Goal: Task Accomplishment & Management: Complete application form

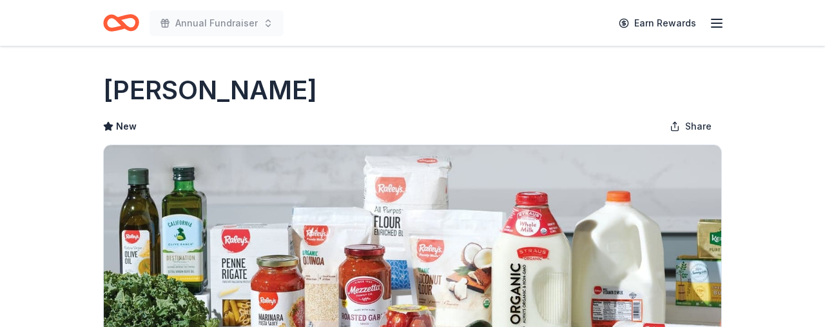
scroll to position [725, 0]
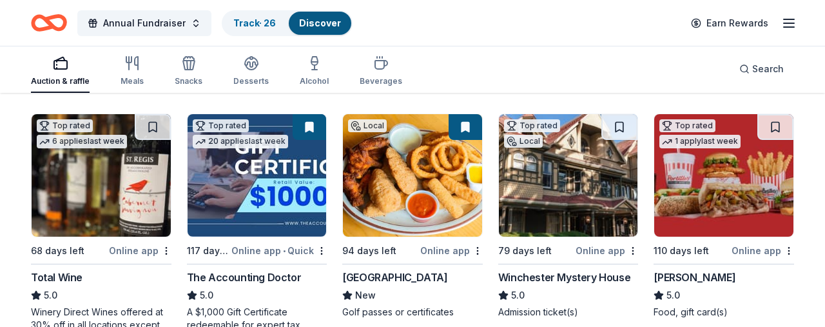
scroll to position [374, 0]
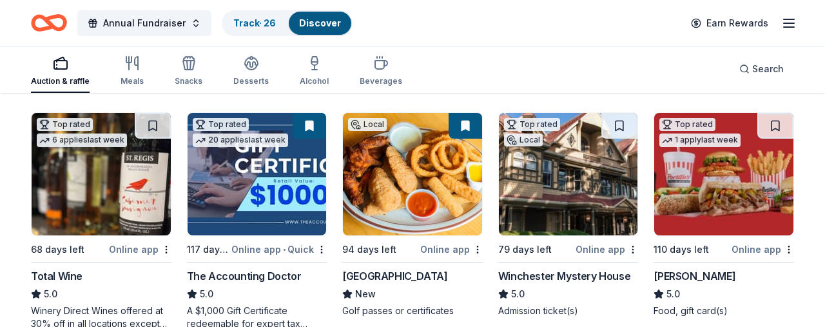
click at [618, 124] on button at bounding box center [620, 126] width 36 height 26
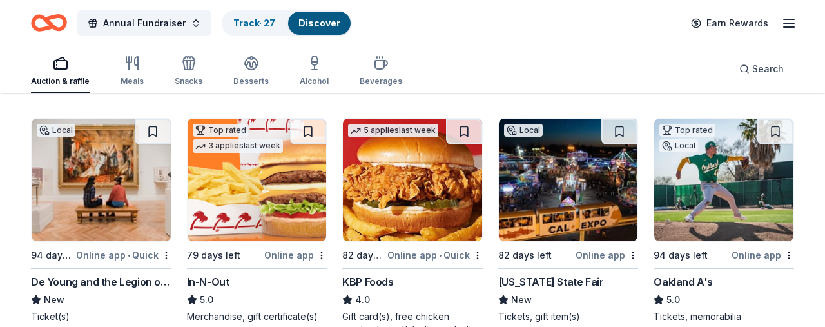
scroll to position [1109, 0]
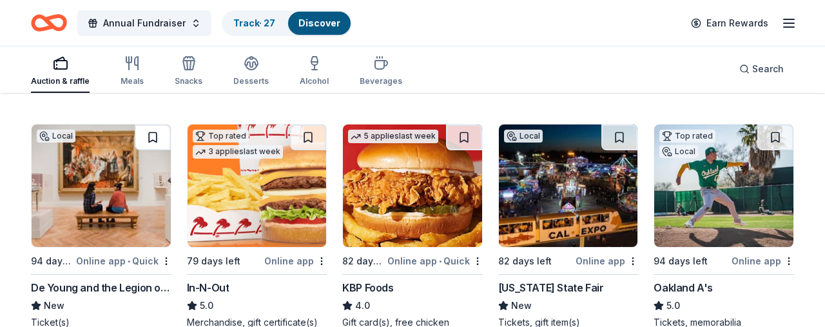
click at [151, 136] on button at bounding box center [153, 137] width 36 height 26
click at [309, 136] on button at bounding box center [308, 137] width 36 height 26
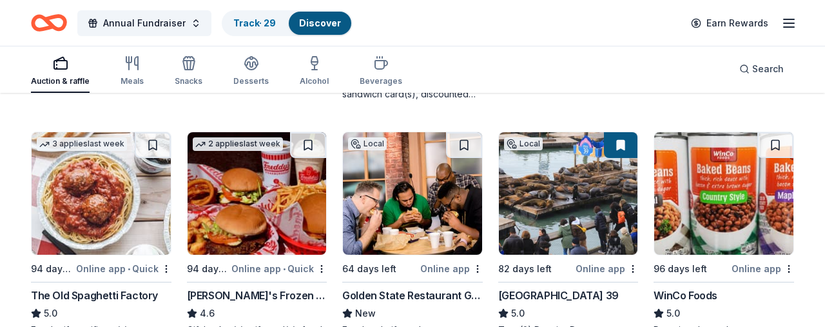
scroll to position [1349, 0]
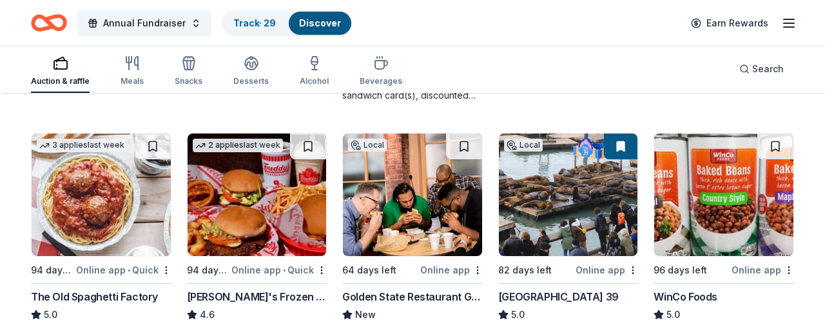
drag, startPoint x: 622, startPoint y: 148, endPoint x: 628, endPoint y: 153, distance: 8.7
click at [622, 148] on button at bounding box center [621, 146] width 34 height 26
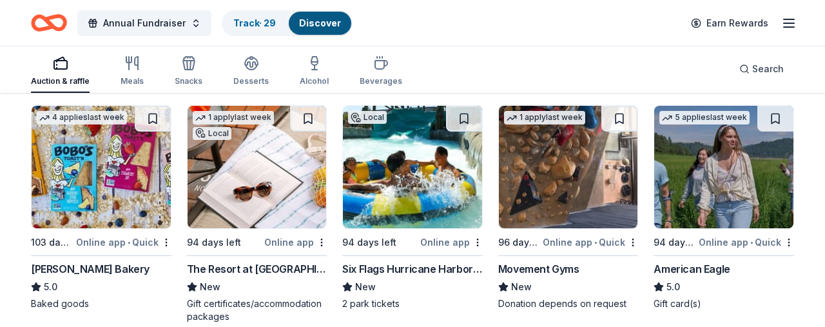
scroll to position [1627, 0]
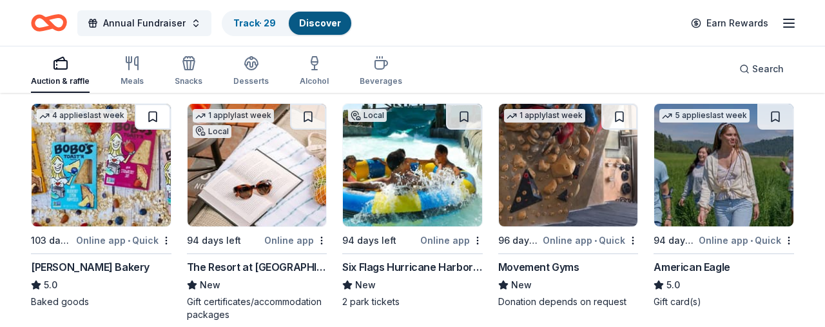
click at [149, 114] on button at bounding box center [153, 117] width 36 height 26
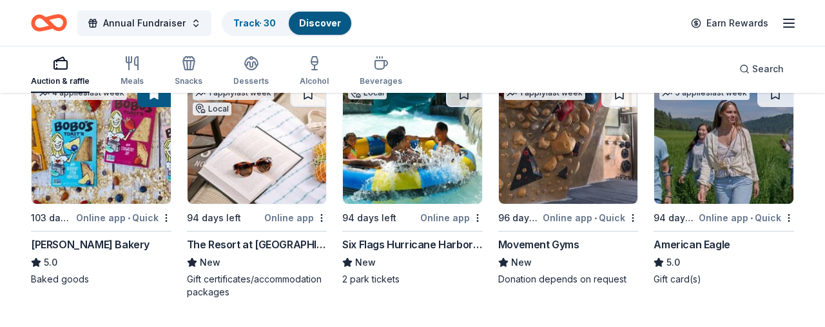
scroll to position [1638, 0]
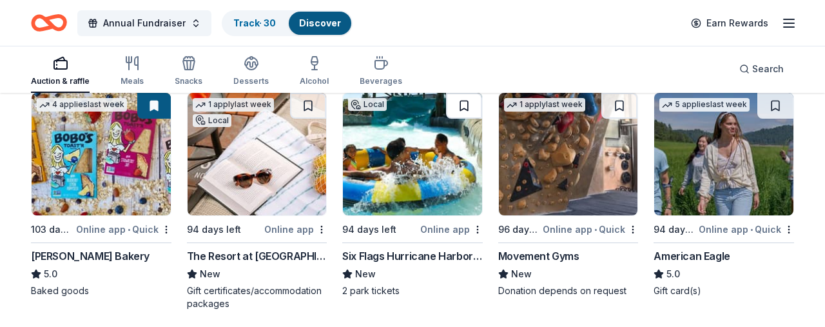
click at [462, 104] on button at bounding box center [464, 106] width 36 height 26
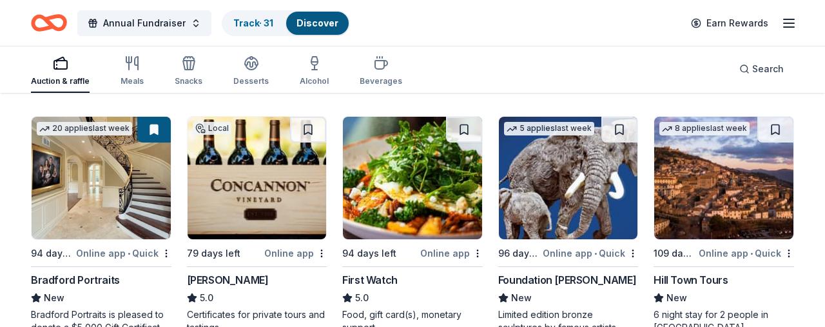
scroll to position [1865, 0]
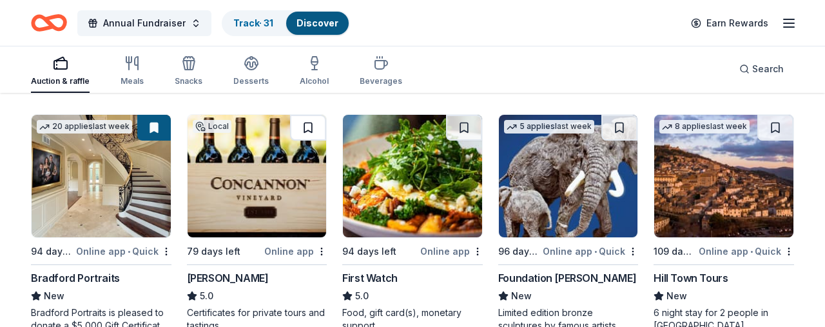
click at [309, 125] on button at bounding box center [308, 128] width 36 height 26
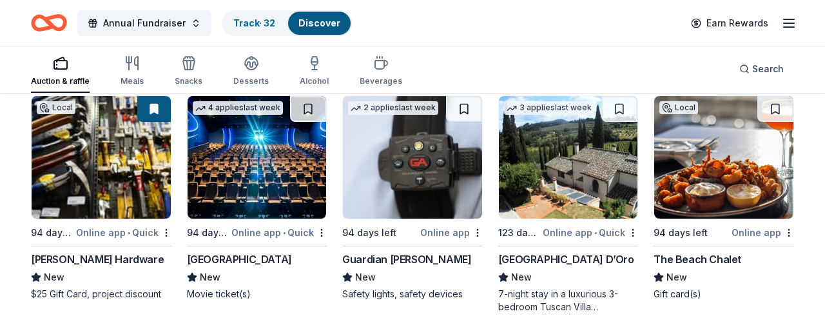
scroll to position [2109, 0]
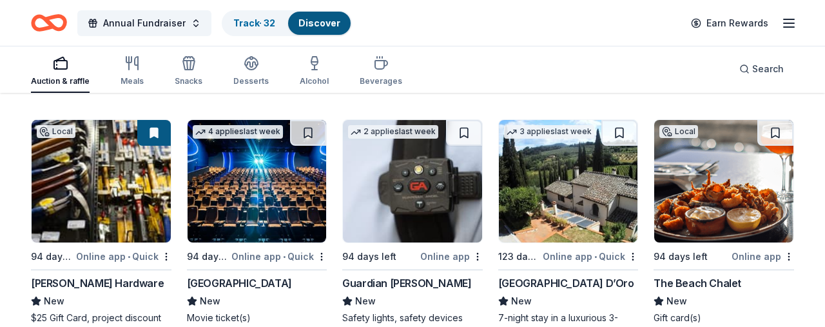
click at [779, 130] on button at bounding box center [776, 133] width 36 height 26
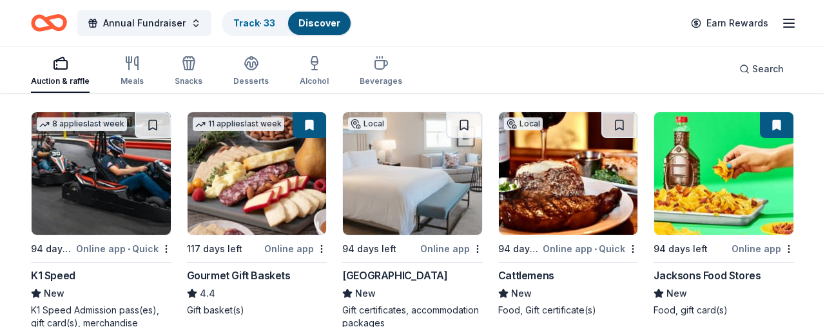
scroll to position [2369, 0]
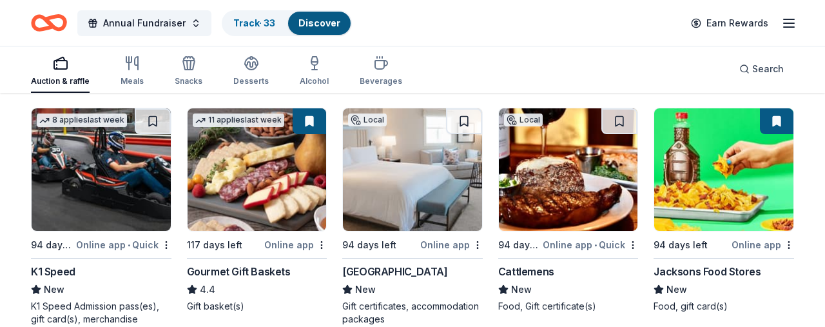
click at [308, 122] on button at bounding box center [310, 121] width 34 height 26
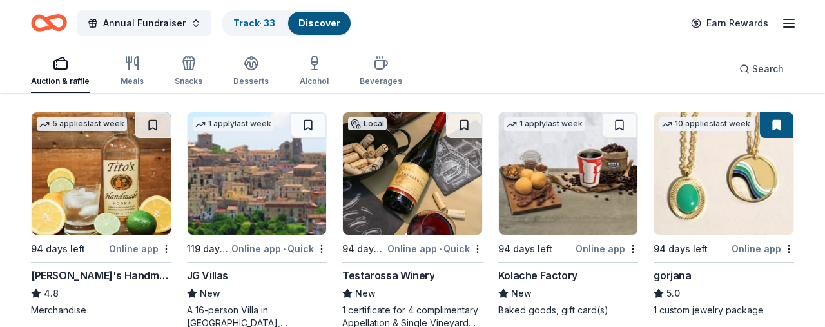
scroll to position [2615, 0]
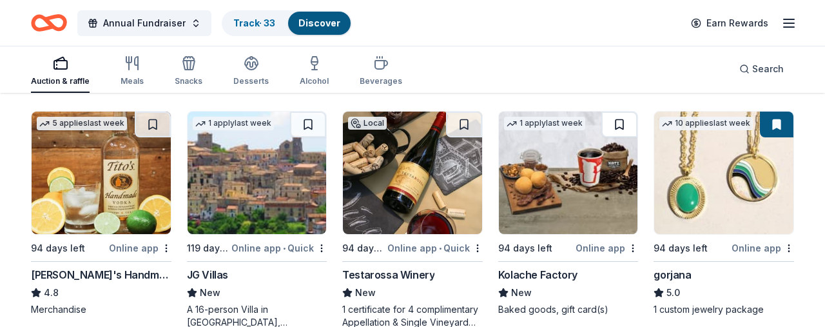
click at [620, 122] on button at bounding box center [620, 125] width 36 height 26
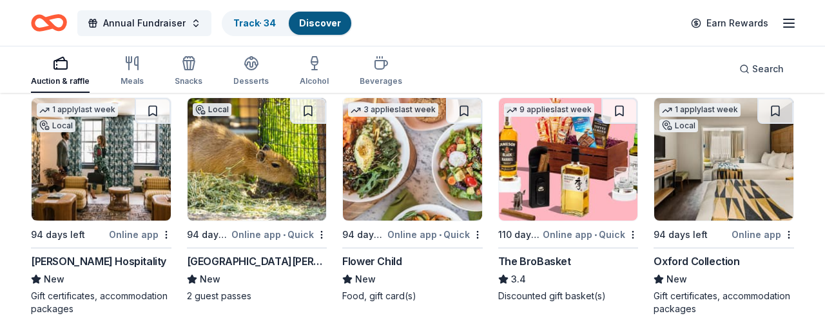
scroll to position [2866, 0]
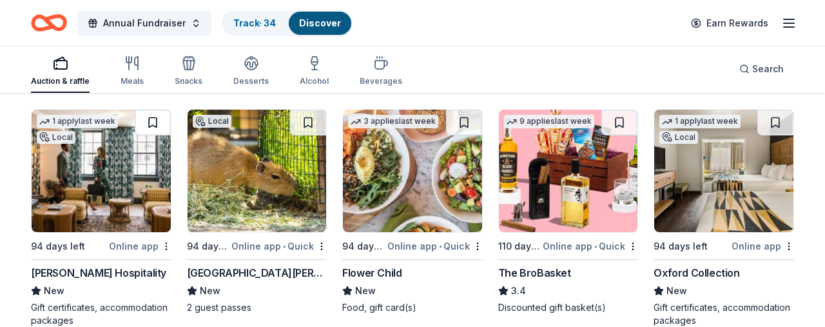
click at [155, 121] on button at bounding box center [153, 123] width 36 height 26
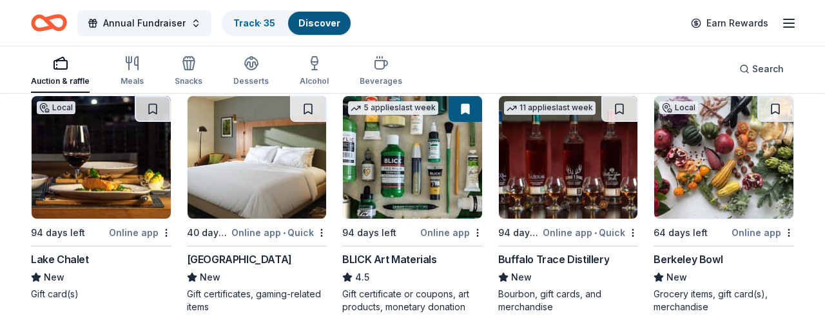
scroll to position [3129, 0]
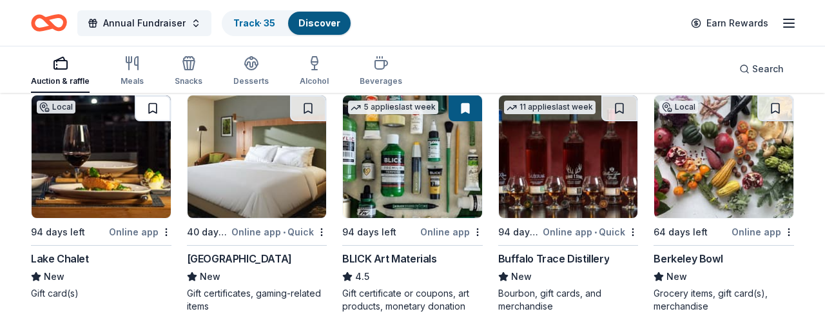
click at [152, 103] on button at bounding box center [153, 108] width 36 height 26
click at [462, 110] on button at bounding box center [466, 108] width 34 height 26
click at [777, 108] on button at bounding box center [776, 108] width 36 height 26
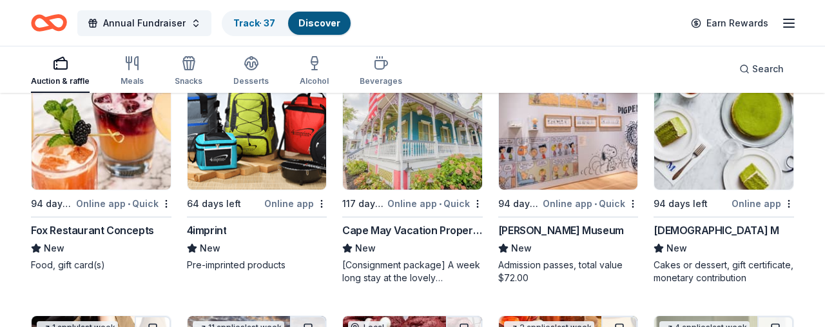
scroll to position [3380, 0]
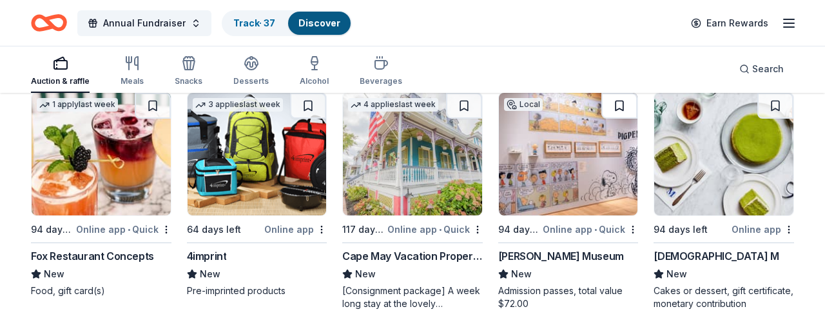
click at [617, 105] on button at bounding box center [620, 106] width 36 height 26
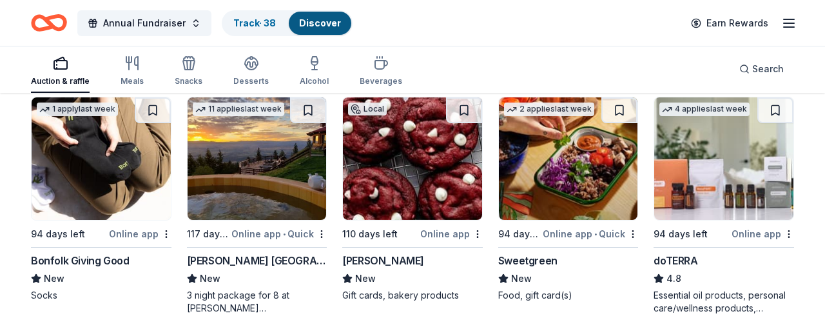
scroll to position [3635, 0]
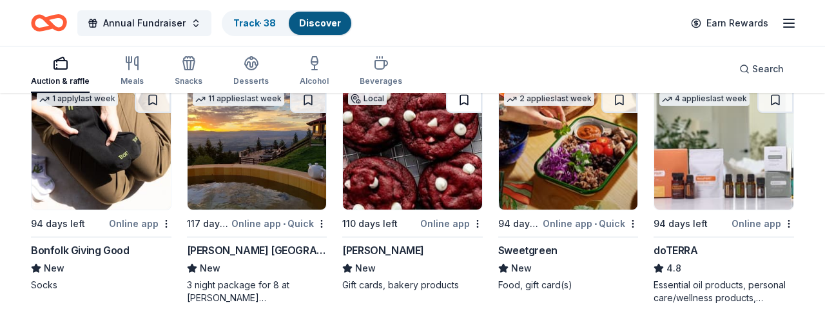
click at [464, 97] on button at bounding box center [464, 100] width 36 height 26
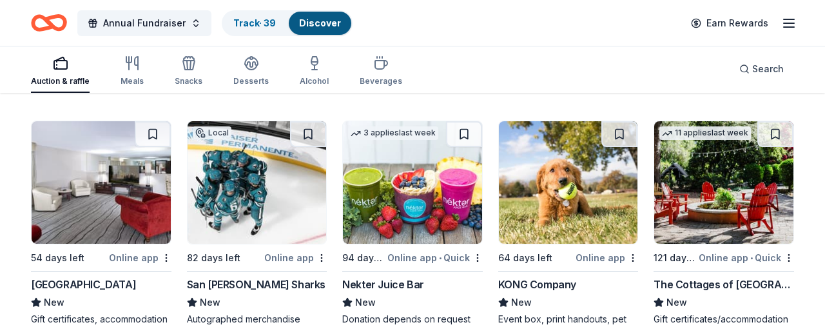
scroll to position [3852, 0]
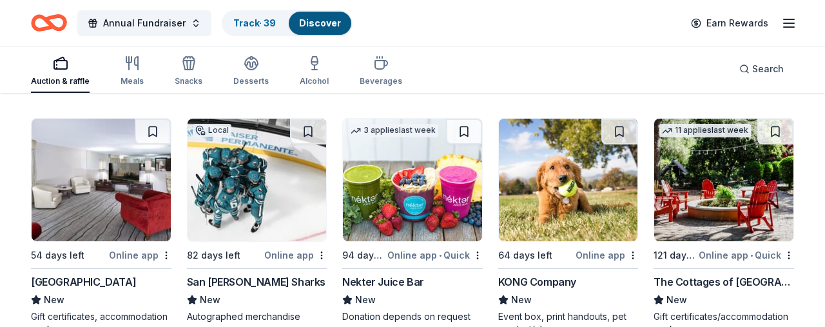
click at [307, 128] on button at bounding box center [308, 132] width 36 height 26
click at [620, 132] on button at bounding box center [620, 132] width 36 height 26
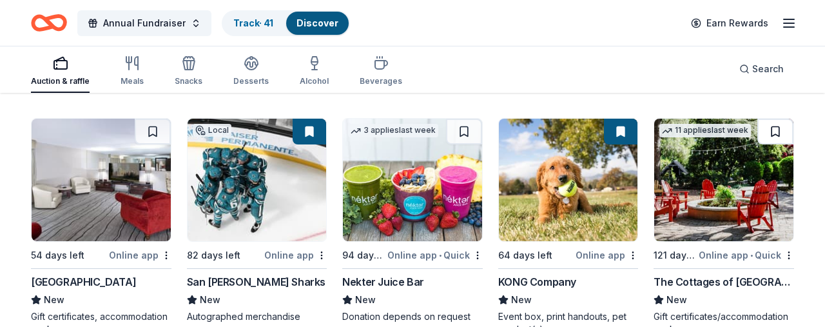
click at [774, 132] on button at bounding box center [776, 132] width 36 height 26
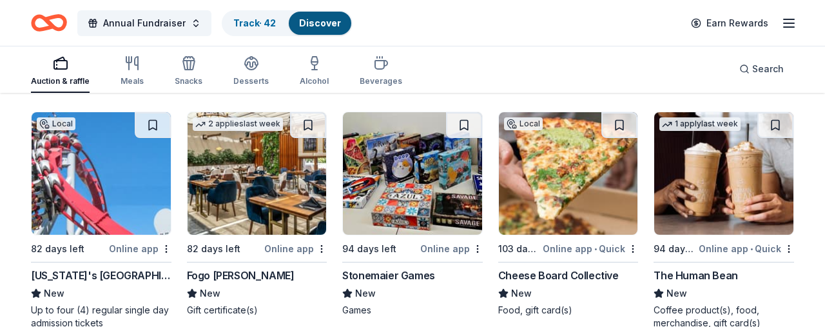
scroll to position [4105, 0]
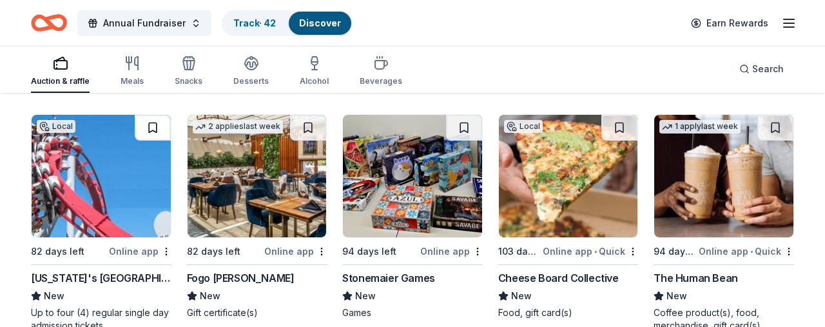
click at [151, 126] on button at bounding box center [153, 128] width 36 height 26
click at [460, 126] on button at bounding box center [464, 128] width 36 height 26
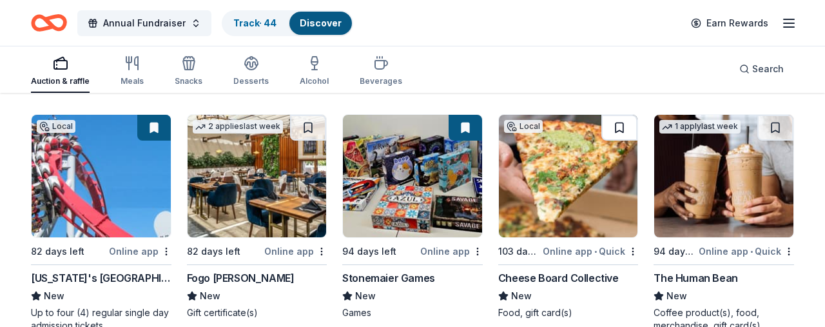
click at [618, 128] on button at bounding box center [620, 128] width 36 height 26
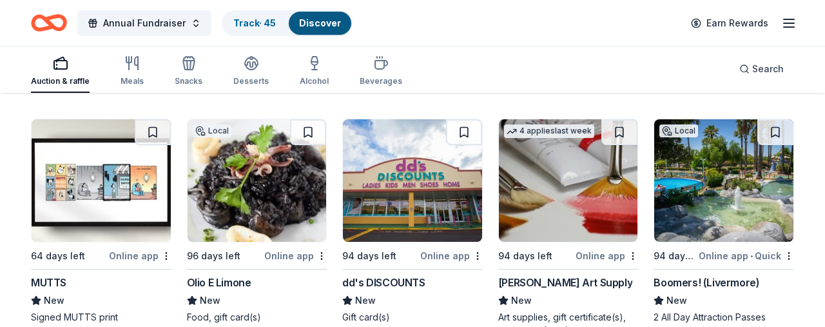
scroll to position [4347, 0]
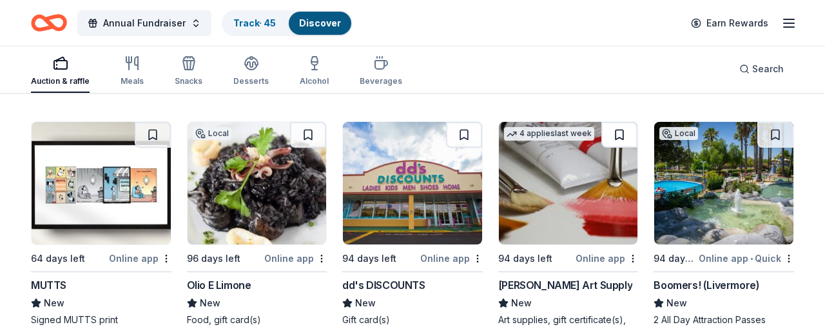
click at [620, 132] on button at bounding box center [620, 135] width 36 height 26
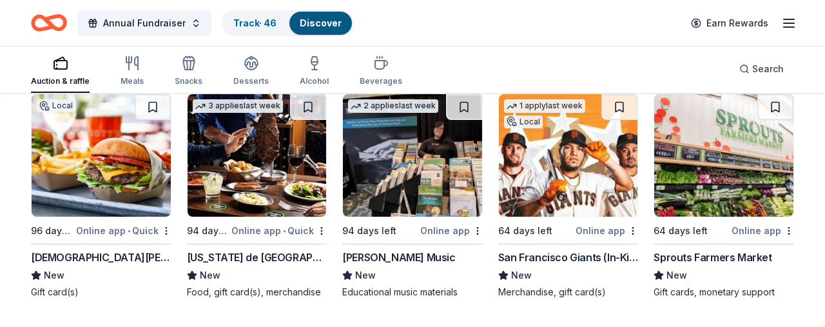
scroll to position [4870, 0]
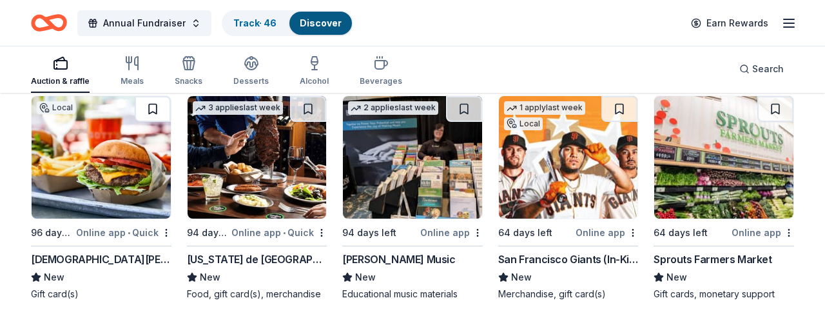
click at [154, 108] on button at bounding box center [153, 109] width 36 height 26
click at [624, 108] on button at bounding box center [620, 109] width 36 height 26
click at [777, 110] on button at bounding box center [776, 109] width 36 height 26
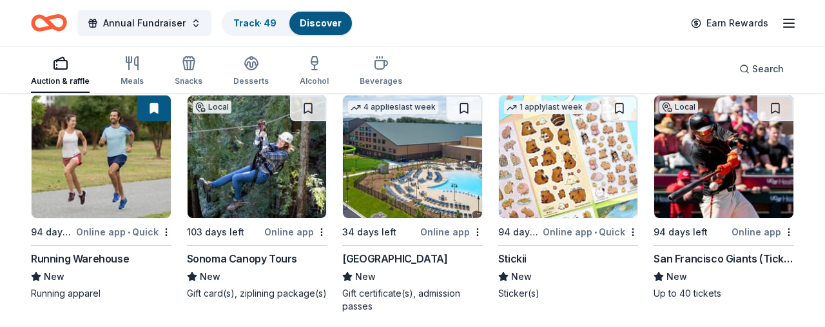
scroll to position [5112, 0]
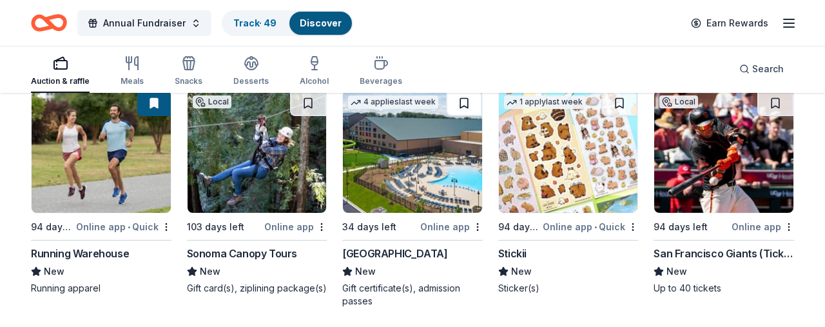
click at [465, 103] on button at bounding box center [464, 103] width 36 height 26
click at [777, 99] on button at bounding box center [776, 103] width 36 height 26
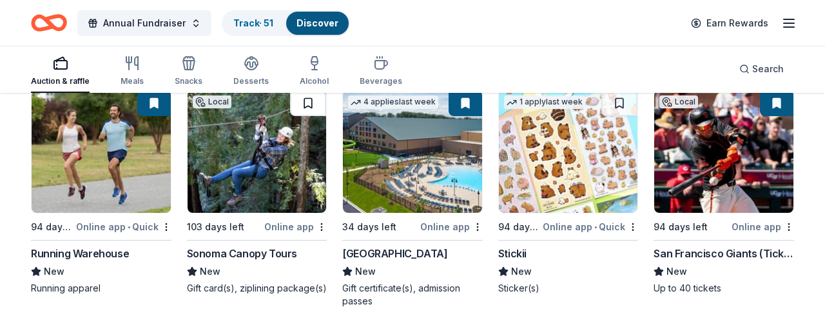
click at [308, 100] on button at bounding box center [308, 103] width 36 height 26
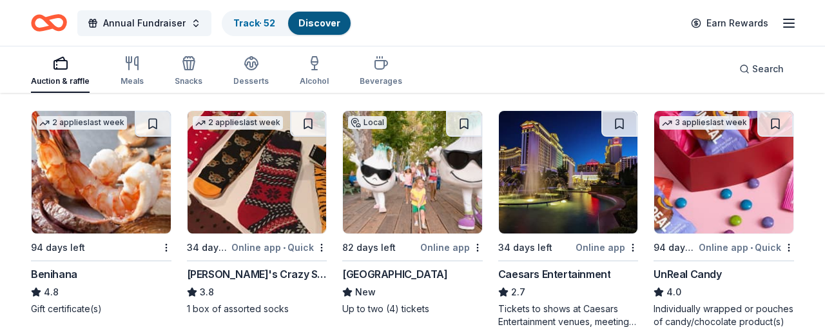
scroll to position [5344, 0]
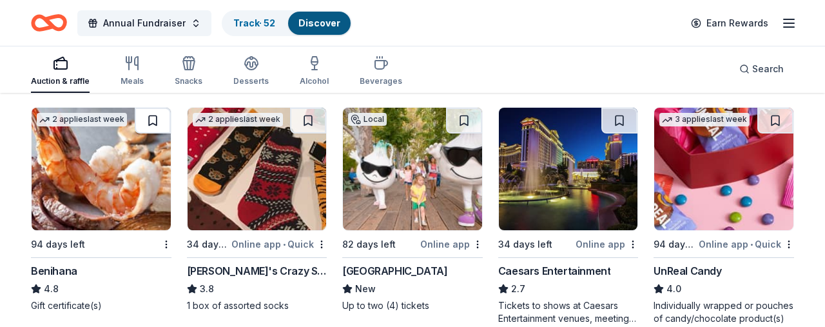
click at [152, 119] on button at bounding box center [153, 121] width 36 height 26
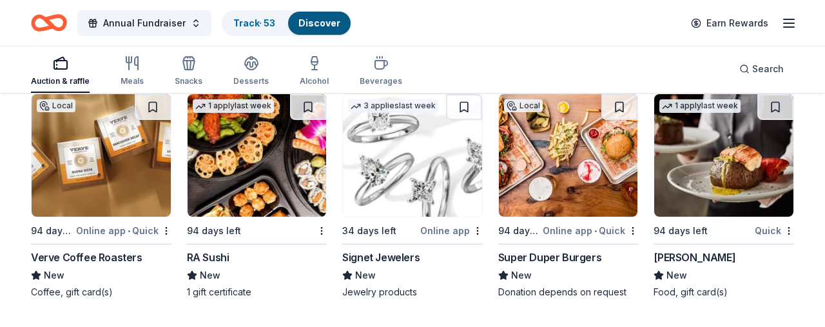
scroll to position [5607, 0]
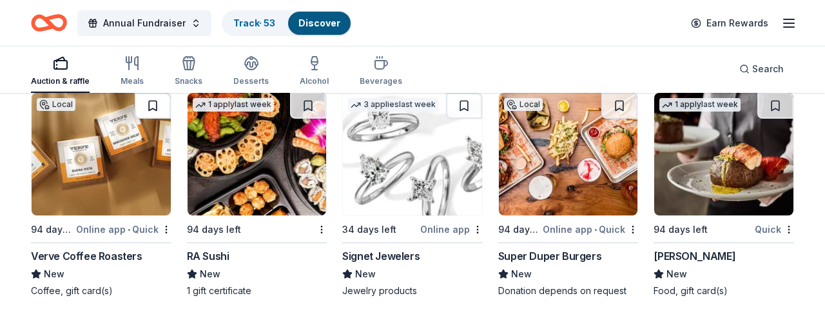
click at [155, 106] on button at bounding box center [153, 106] width 36 height 26
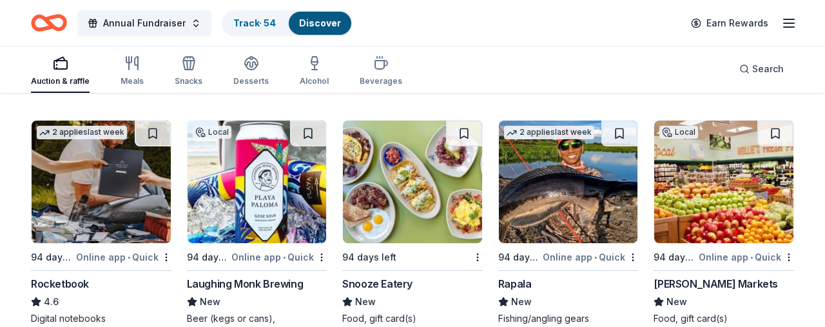
scroll to position [5814, 0]
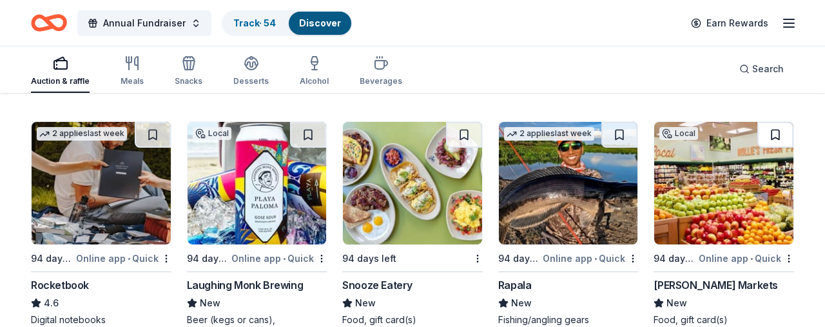
click at [776, 133] on button at bounding box center [776, 135] width 36 height 26
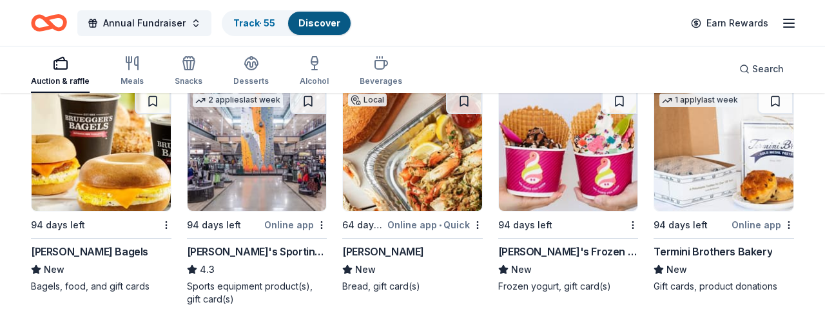
scroll to position [6097, 0]
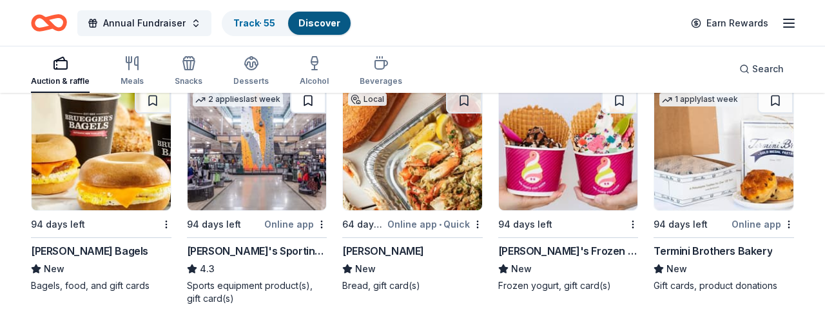
click at [308, 98] on button at bounding box center [308, 101] width 36 height 26
click at [465, 101] on button at bounding box center [464, 101] width 36 height 26
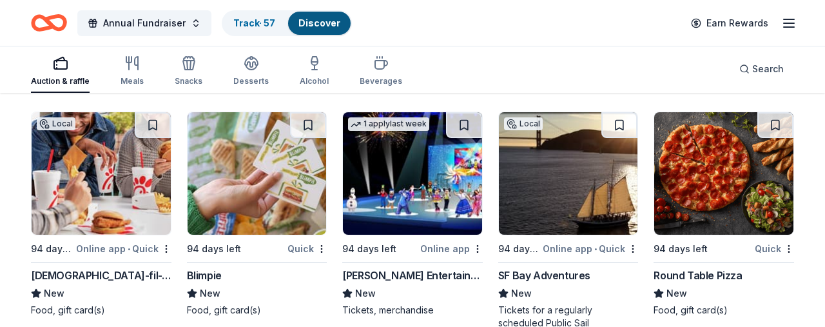
scroll to position [6318, 0]
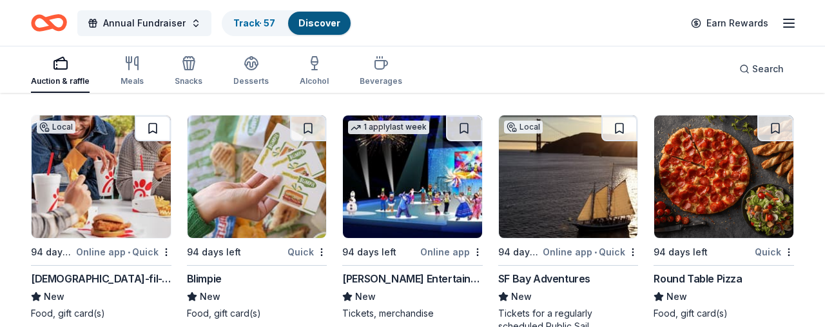
click at [153, 125] on button at bounding box center [153, 128] width 36 height 26
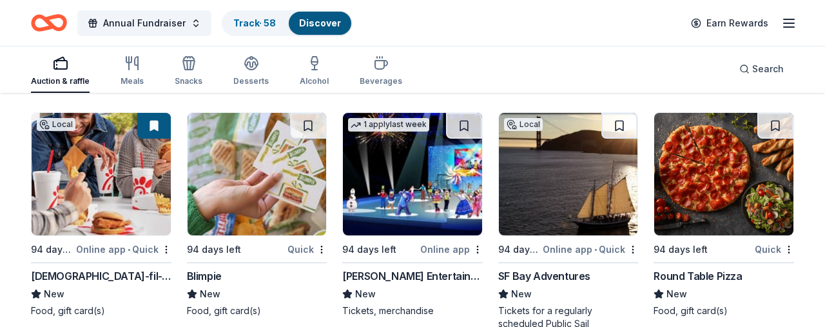
scroll to position [6318, 0]
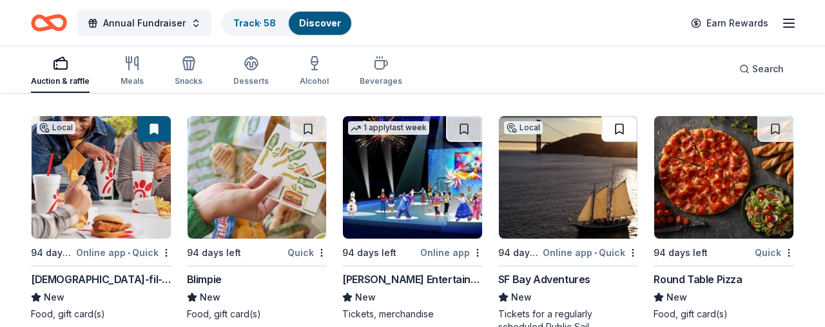
click at [618, 126] on button at bounding box center [620, 129] width 36 height 26
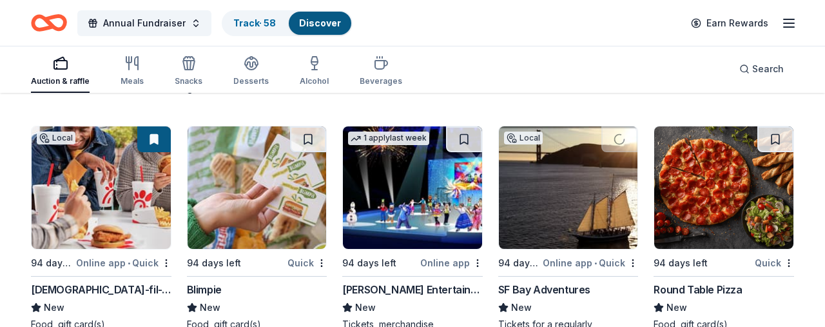
scroll to position [6305, 0]
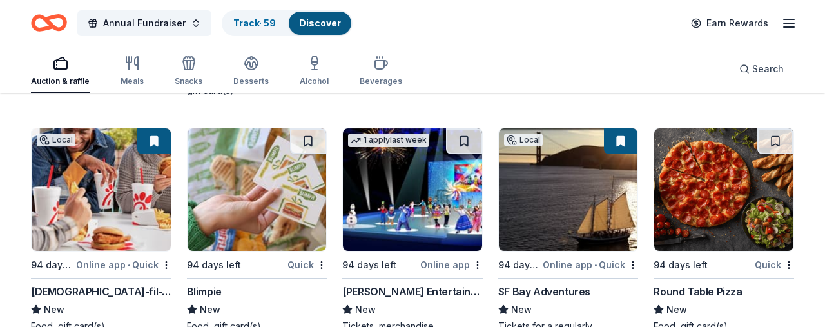
drag, startPoint x: 774, startPoint y: 141, endPoint x: 769, endPoint y: 145, distance: 6.9
click at [774, 141] on button at bounding box center [776, 141] width 36 height 26
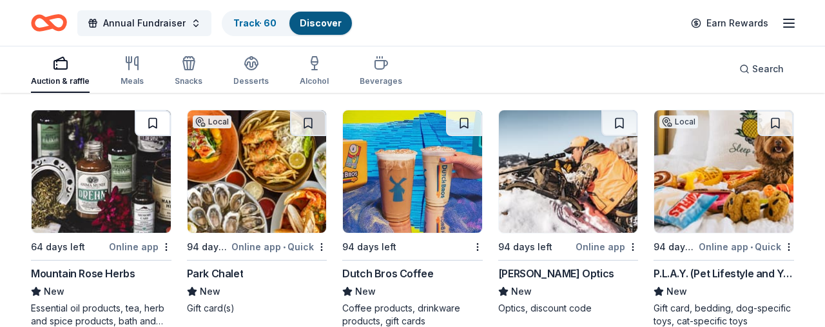
scroll to position [6572, 0]
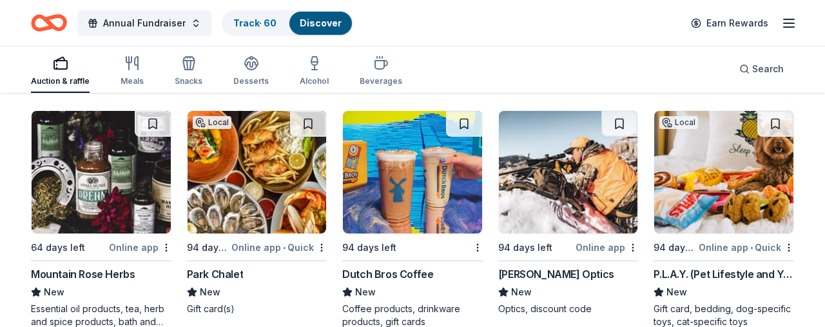
drag, startPoint x: 151, startPoint y: 124, endPoint x: 188, endPoint y: 128, distance: 37.0
click at [152, 124] on button at bounding box center [153, 124] width 36 height 26
click at [309, 122] on button at bounding box center [308, 124] width 36 height 26
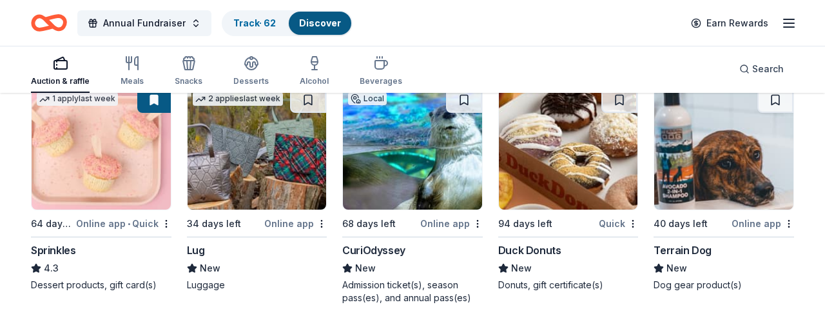
scroll to position [6846, 0]
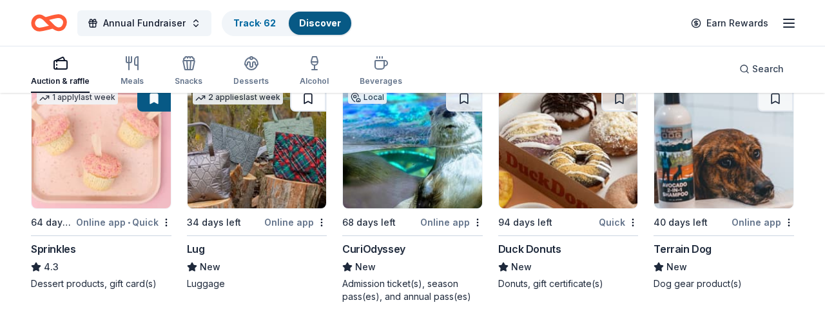
click at [307, 98] on button at bounding box center [308, 99] width 36 height 26
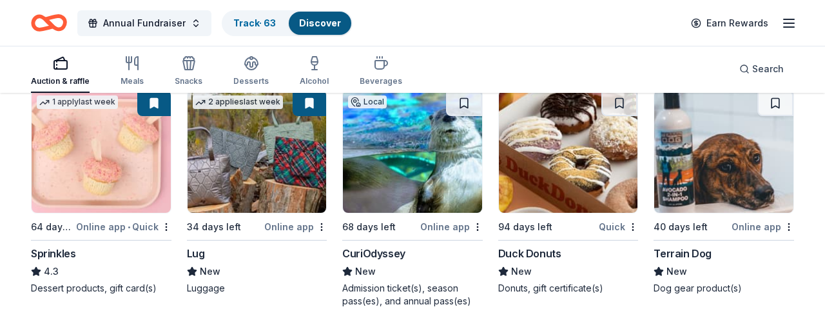
scroll to position [6839, 0]
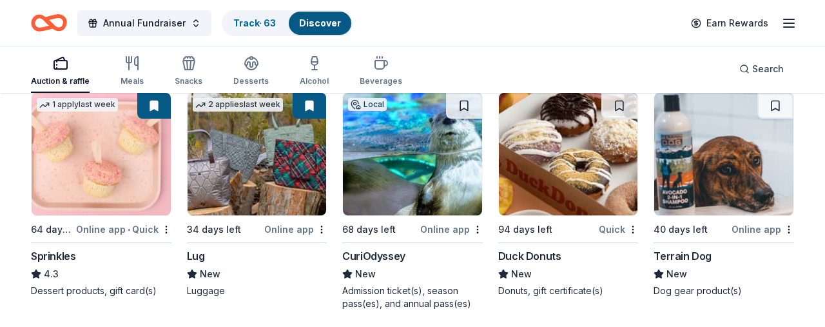
drag, startPoint x: 774, startPoint y: 106, endPoint x: 769, endPoint y: 117, distance: 12.7
click at [773, 106] on button at bounding box center [776, 106] width 36 height 26
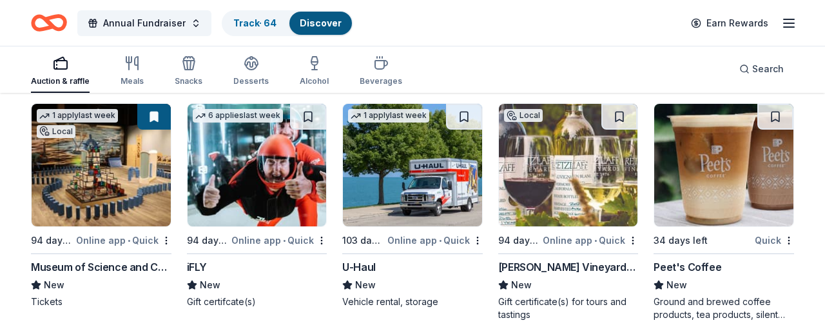
scroll to position [7078, 0]
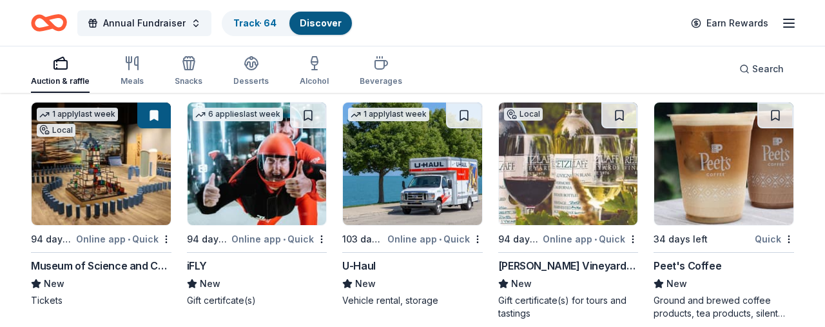
click at [146, 119] on button at bounding box center [154, 116] width 34 height 26
click at [306, 115] on button at bounding box center [308, 116] width 36 height 26
click at [623, 113] on button at bounding box center [620, 116] width 36 height 26
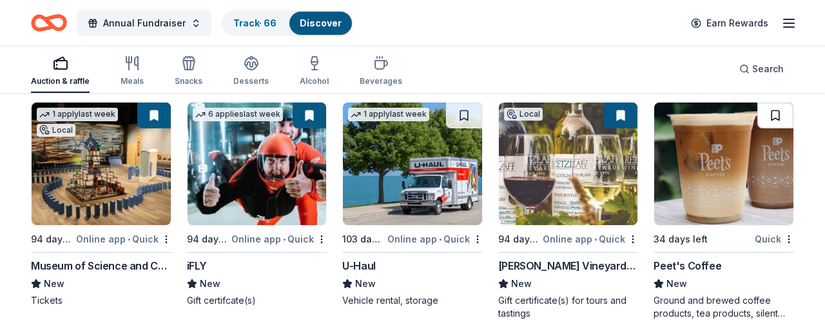
click at [775, 114] on button at bounding box center [776, 116] width 36 height 26
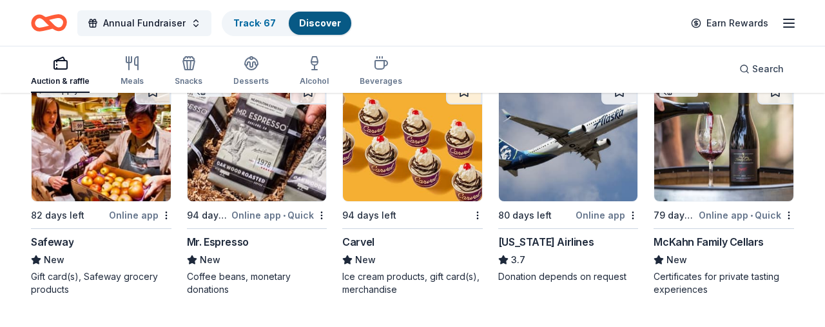
scroll to position [7323, 0]
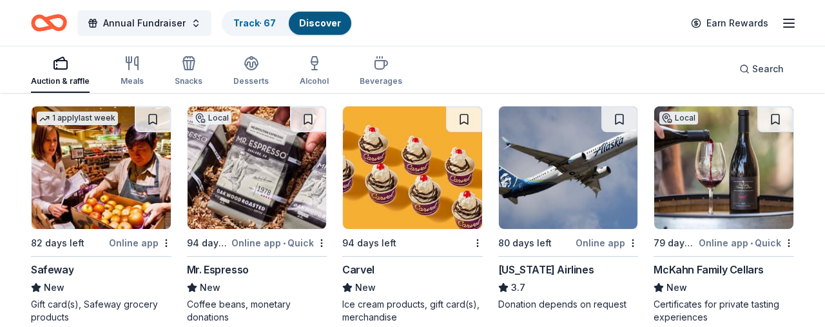
drag, startPoint x: 152, startPoint y: 117, endPoint x: 297, endPoint y: 137, distance: 147.1
click at [152, 117] on button at bounding box center [153, 119] width 36 height 26
click at [308, 116] on button at bounding box center [308, 119] width 36 height 26
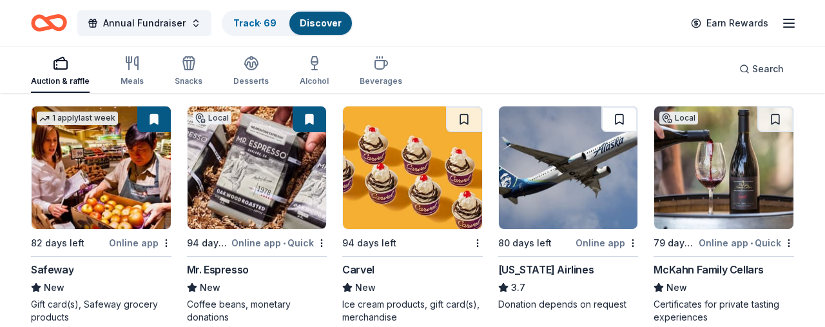
click at [620, 118] on button at bounding box center [620, 119] width 36 height 26
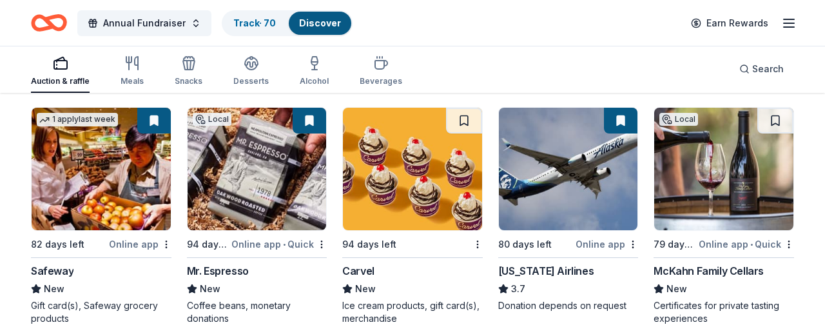
drag, startPoint x: 775, startPoint y: 120, endPoint x: 750, endPoint y: 142, distance: 33.4
click at [775, 120] on button at bounding box center [776, 121] width 36 height 26
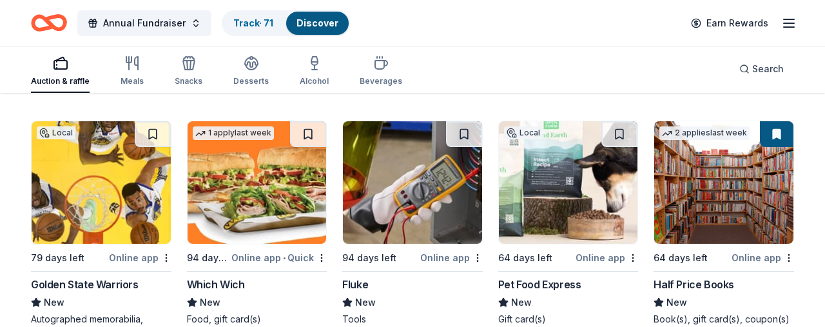
scroll to position [7803, 0]
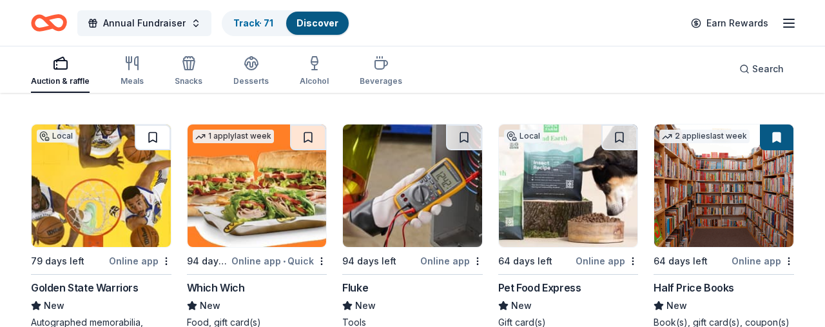
click at [155, 135] on button at bounding box center [153, 137] width 36 height 26
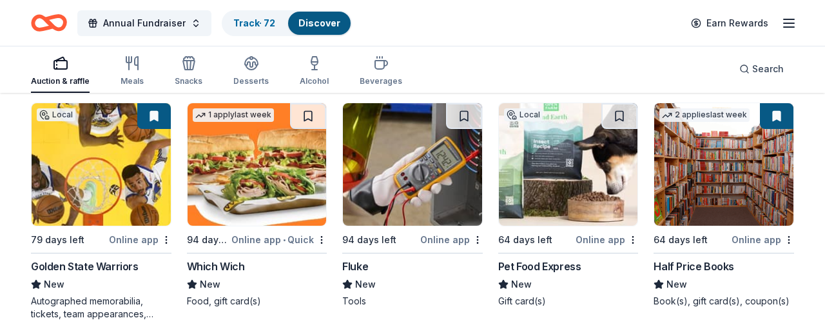
scroll to position [7823, 0]
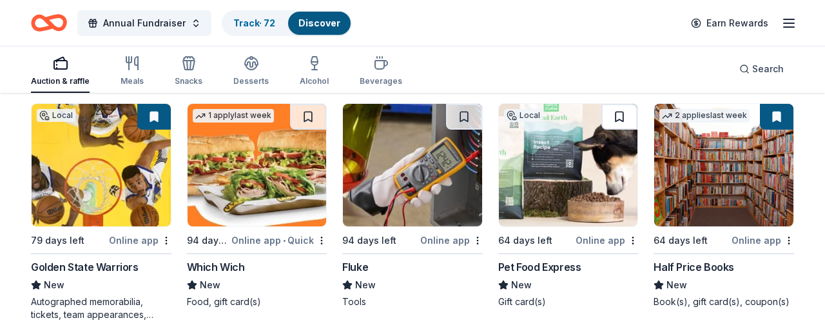
click at [619, 114] on button at bounding box center [620, 117] width 36 height 26
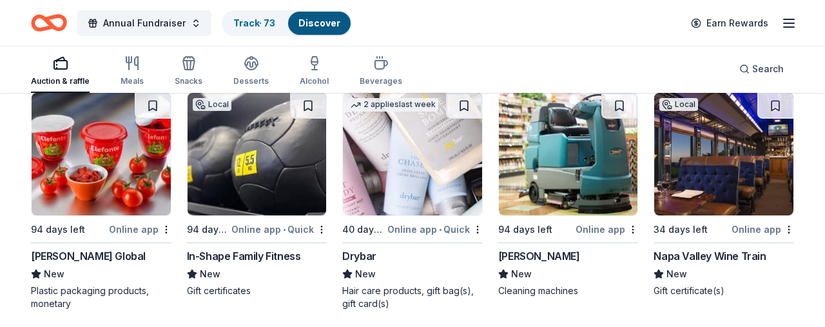
scroll to position [8090, 0]
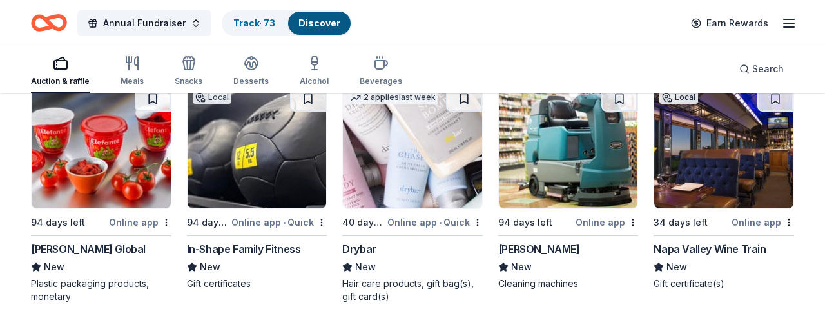
click at [773, 97] on button at bounding box center [776, 99] width 36 height 26
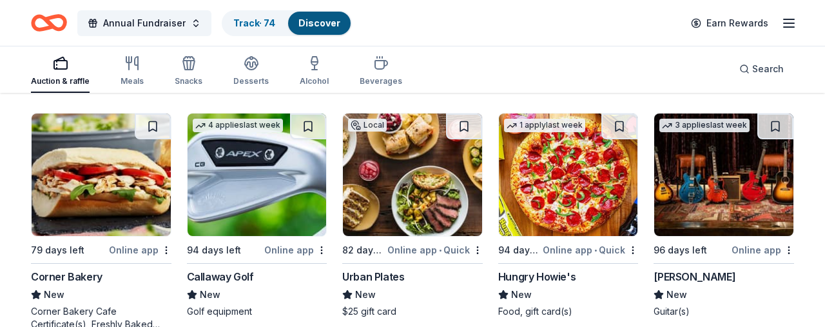
scroll to position [8311, 0]
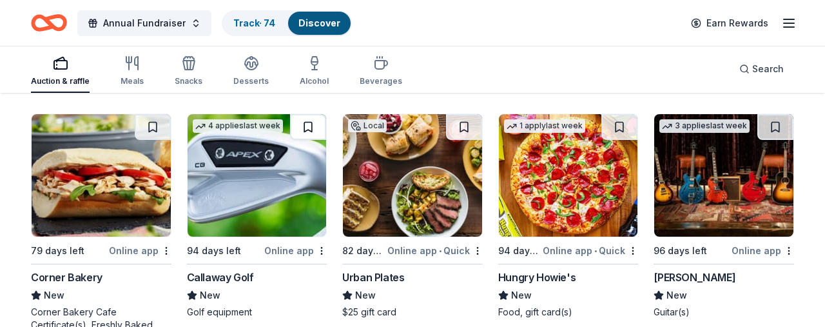
click at [309, 122] on button at bounding box center [308, 127] width 36 height 26
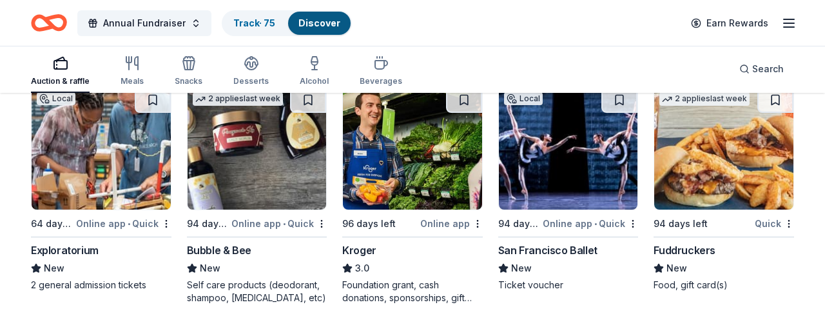
scroll to position [8592, 0]
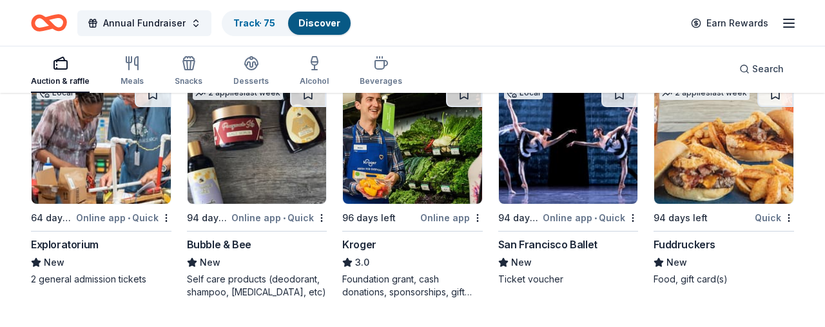
click at [150, 97] on button at bounding box center [153, 94] width 36 height 26
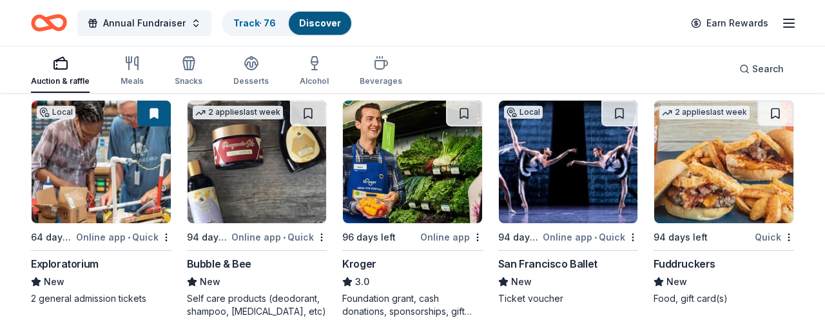
drag, startPoint x: 309, startPoint y: 115, endPoint x: 333, endPoint y: 122, distance: 24.3
click at [309, 115] on button at bounding box center [308, 114] width 36 height 26
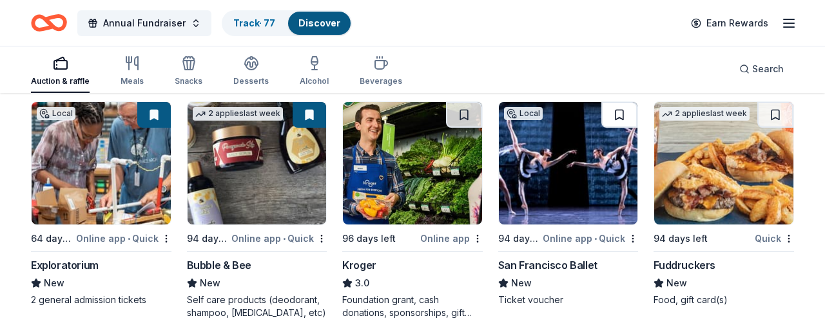
click at [622, 113] on button at bounding box center [620, 115] width 36 height 26
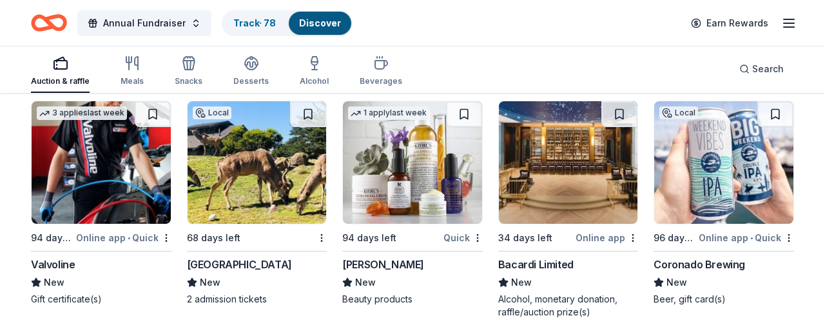
scroll to position [8820, 0]
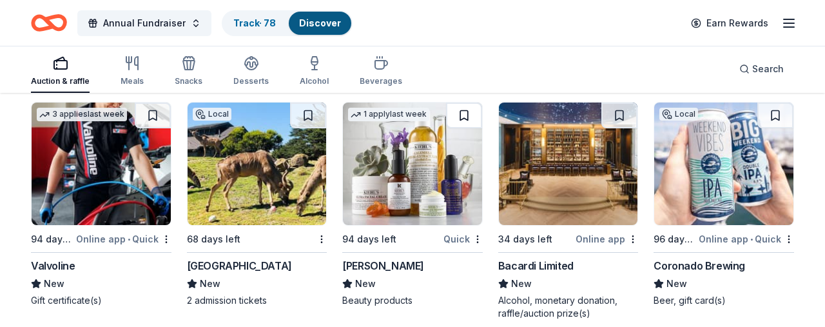
drag, startPoint x: 306, startPoint y: 113, endPoint x: 453, endPoint y: 126, distance: 147.5
click at [306, 113] on button at bounding box center [308, 116] width 36 height 26
click at [465, 114] on button at bounding box center [464, 116] width 36 height 26
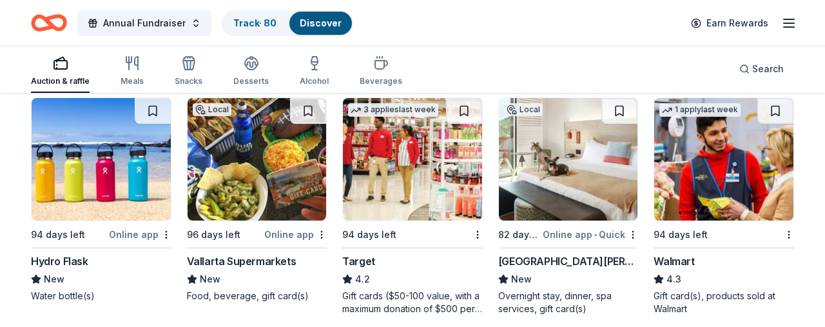
scroll to position [9076, 0]
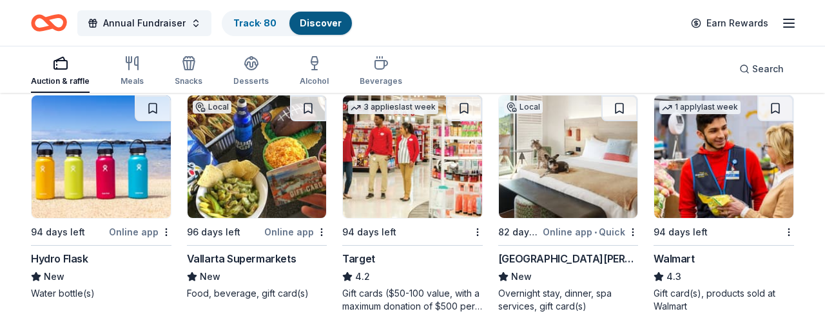
click at [152, 108] on button at bounding box center [153, 108] width 36 height 26
click at [464, 108] on button at bounding box center [464, 108] width 36 height 26
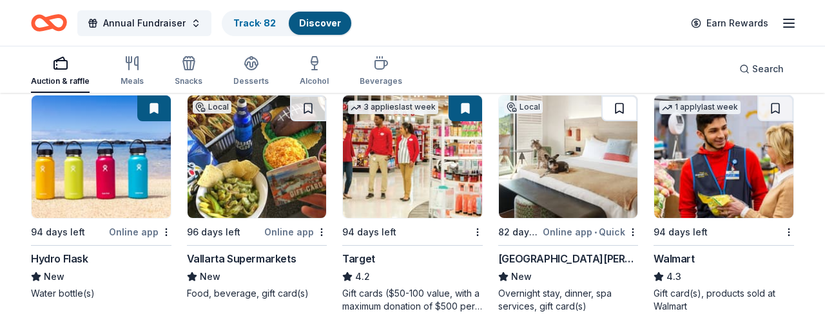
click at [617, 107] on button at bounding box center [620, 108] width 36 height 26
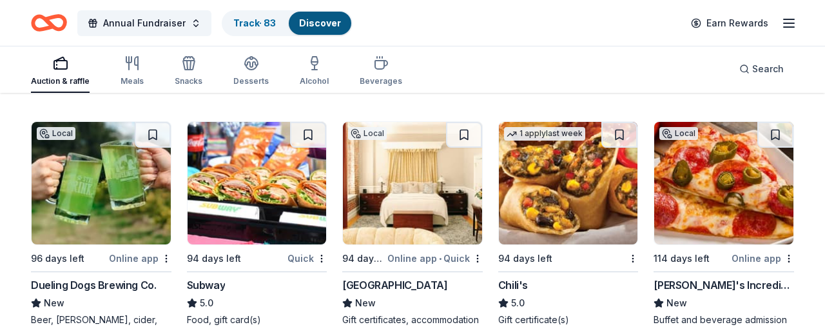
scroll to position [9302, 0]
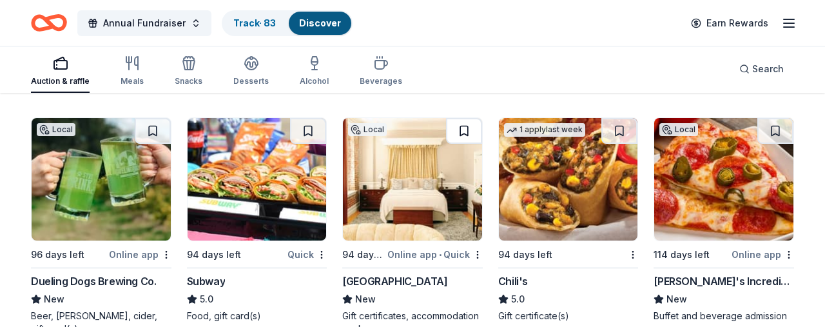
click at [467, 128] on button at bounding box center [464, 131] width 36 height 26
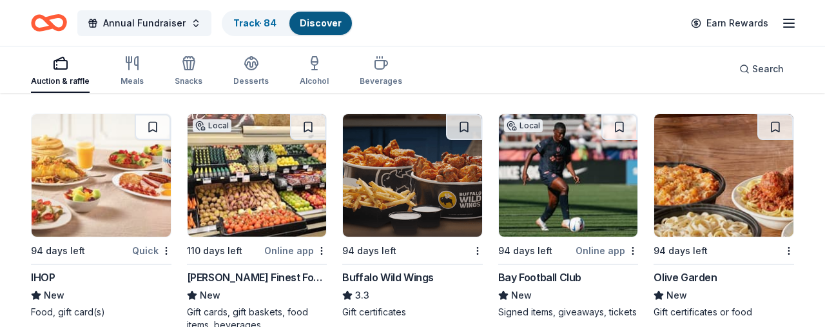
scroll to position [9551, 0]
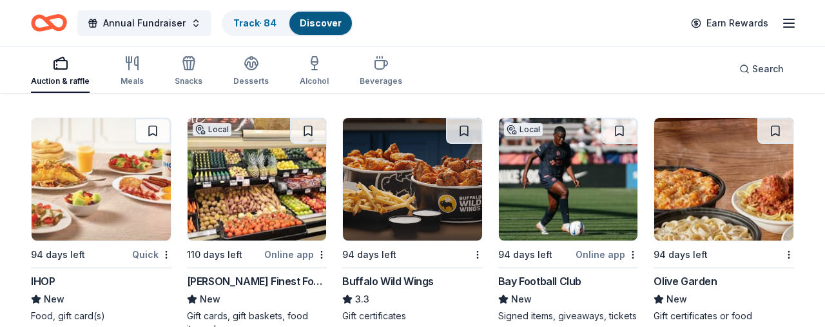
click at [776, 129] on button at bounding box center [776, 131] width 36 height 26
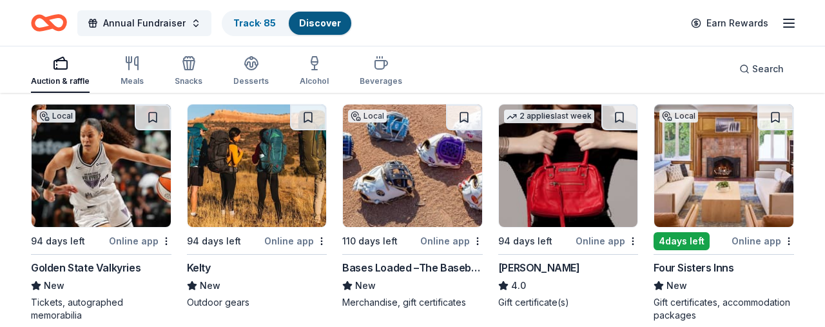
scroll to position [9811, 0]
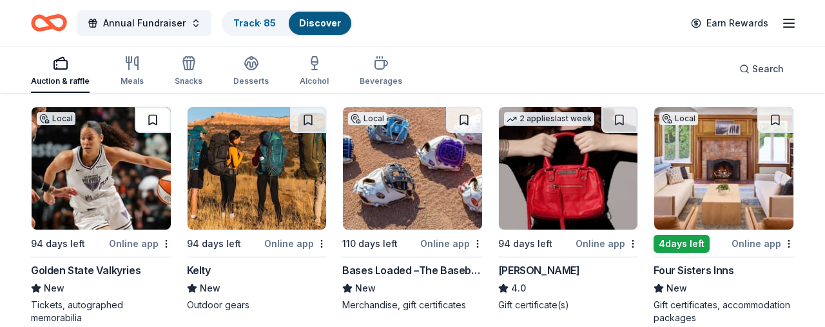
click at [152, 119] on button at bounding box center [153, 120] width 36 height 26
drag, startPoint x: 621, startPoint y: 122, endPoint x: 616, endPoint y: 128, distance: 7.4
click at [621, 122] on button at bounding box center [620, 120] width 36 height 26
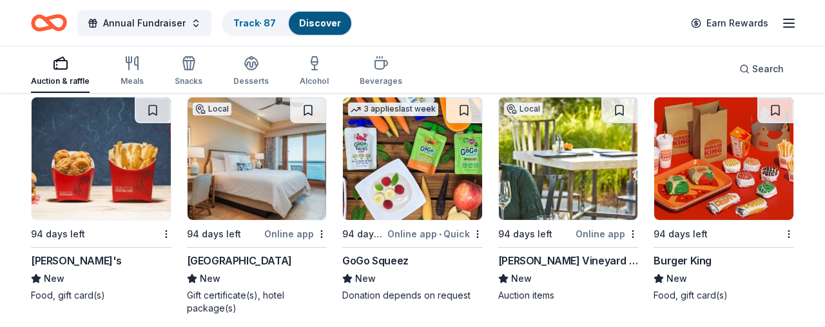
scroll to position [10067, 0]
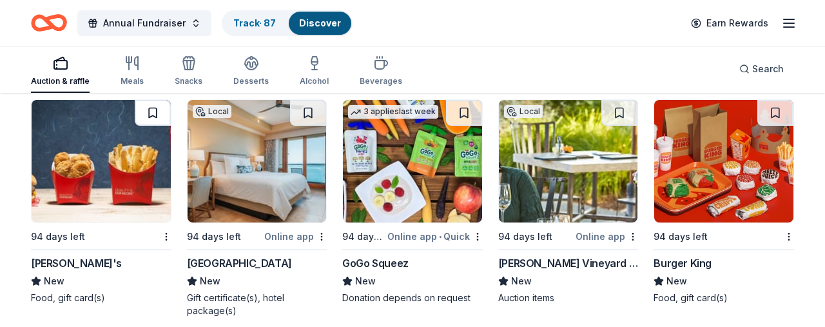
click at [153, 110] on button at bounding box center [153, 113] width 36 height 26
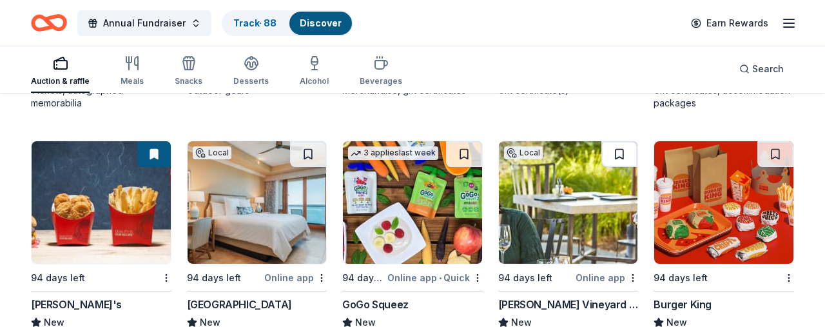
scroll to position [10023, 0]
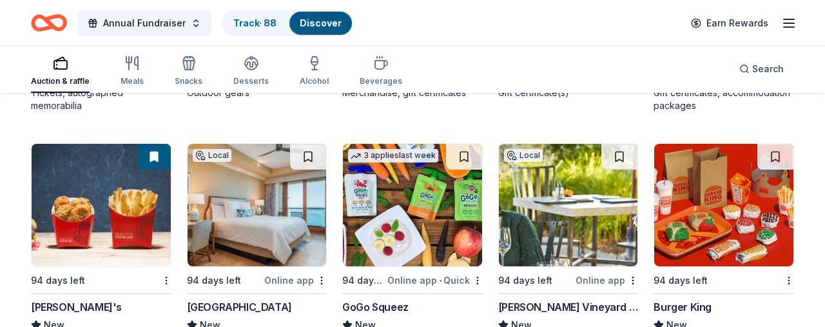
click at [617, 155] on button at bounding box center [620, 157] width 36 height 26
click at [777, 156] on button at bounding box center [776, 157] width 36 height 26
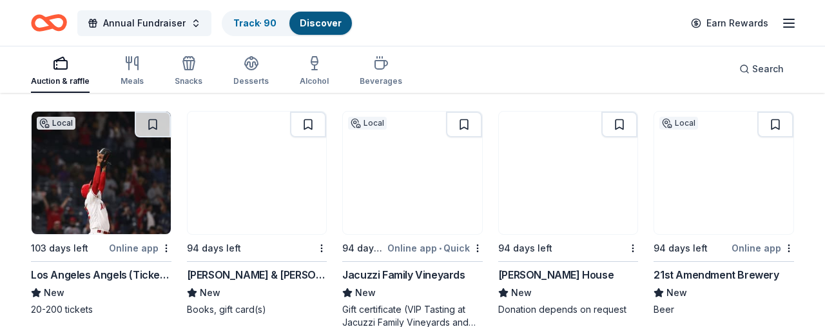
scroll to position [10314, 0]
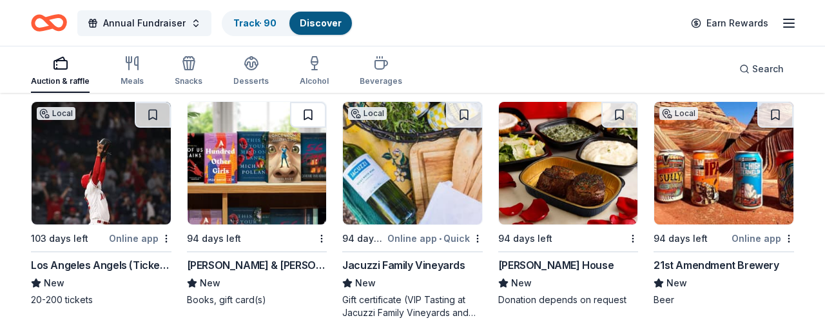
click at [309, 114] on button at bounding box center [308, 115] width 36 height 26
click at [463, 114] on button at bounding box center [464, 115] width 36 height 26
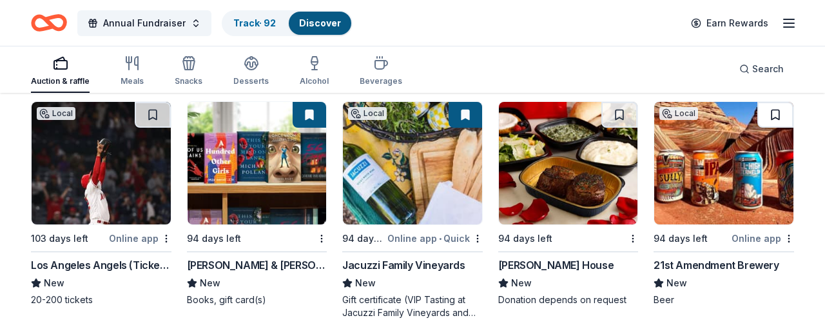
click at [776, 112] on button at bounding box center [776, 115] width 36 height 26
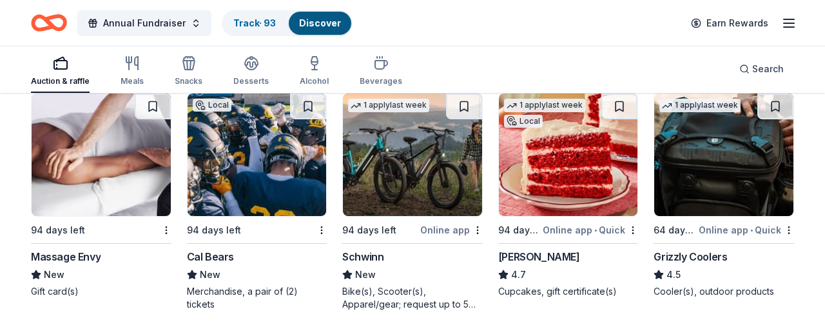
scroll to position [10572, 0]
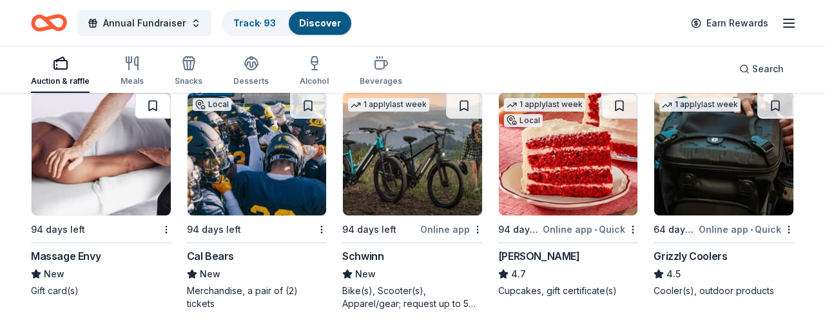
click at [150, 103] on button at bounding box center [153, 106] width 36 height 26
click at [309, 105] on button at bounding box center [308, 106] width 36 height 26
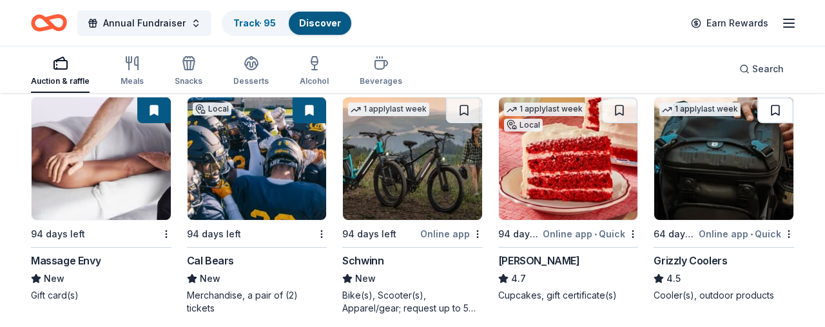
scroll to position [10568, 0]
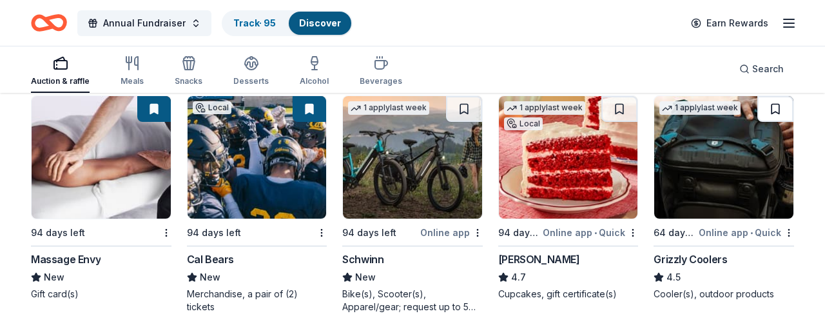
click at [774, 106] on button at bounding box center [776, 109] width 36 height 26
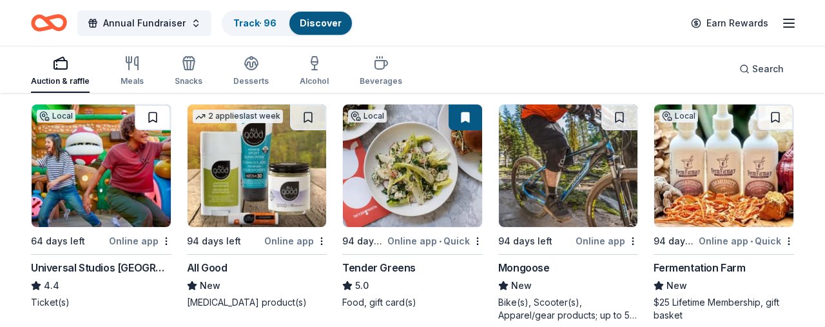
scroll to position [10810, 0]
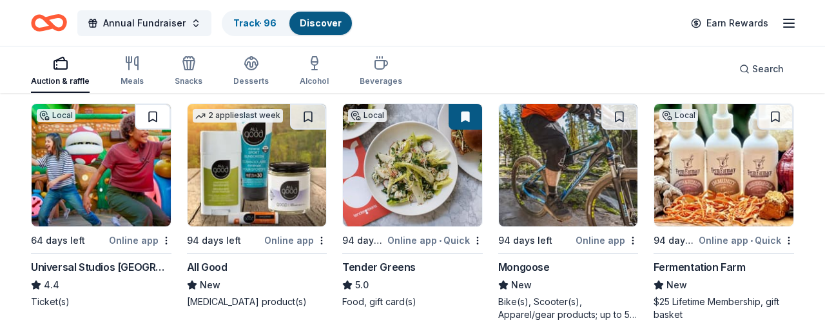
click at [154, 115] on button at bounding box center [153, 117] width 36 height 26
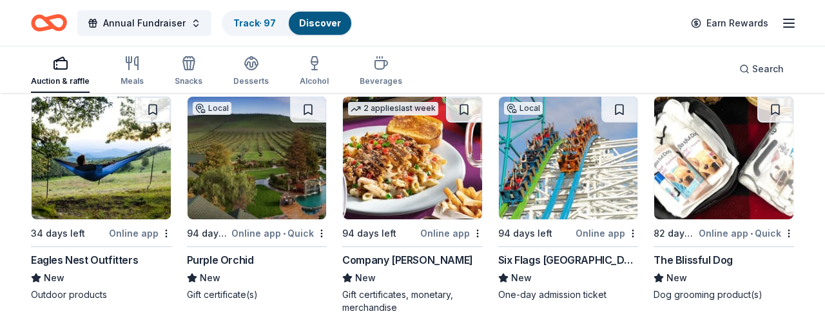
scroll to position [11069, 0]
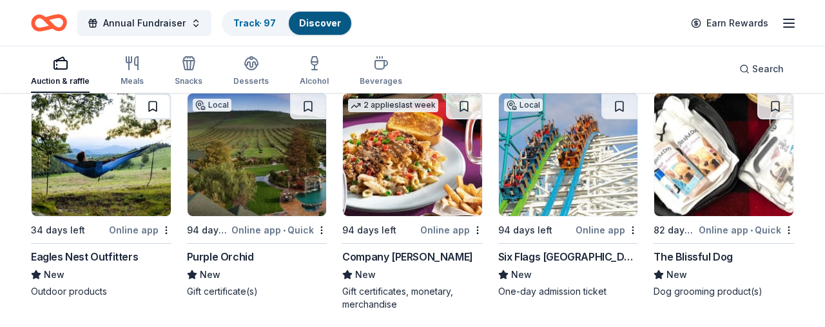
click at [154, 106] on button at bounding box center [153, 106] width 36 height 26
click at [621, 106] on button at bounding box center [620, 106] width 36 height 26
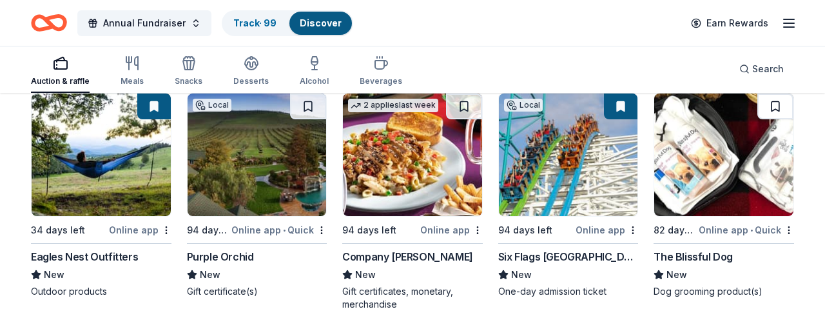
click at [774, 106] on button at bounding box center [776, 106] width 36 height 26
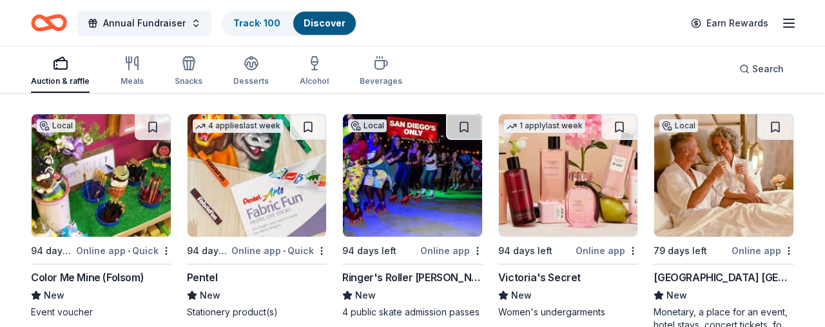
scroll to position [11325, 0]
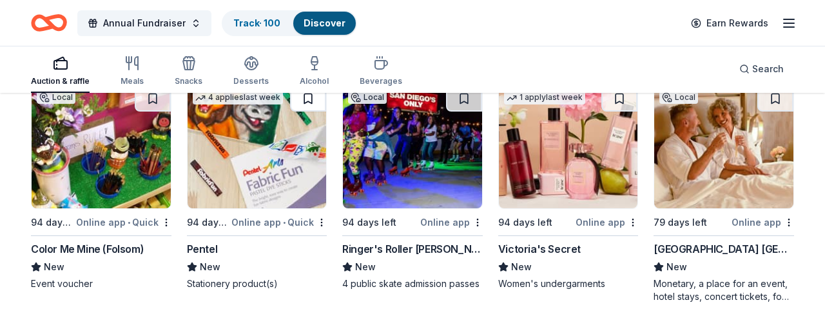
click at [309, 98] on button at bounding box center [308, 99] width 36 height 26
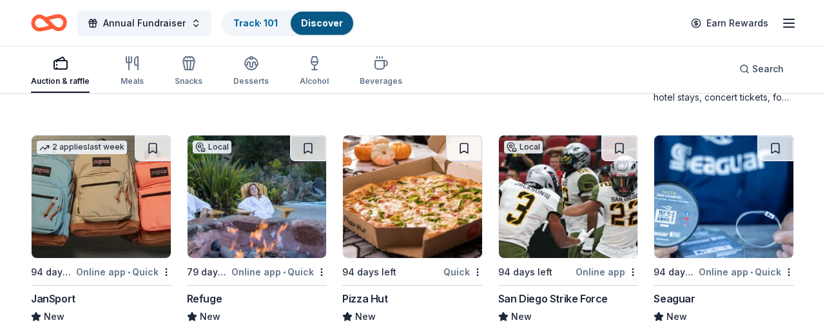
scroll to position [11533, 0]
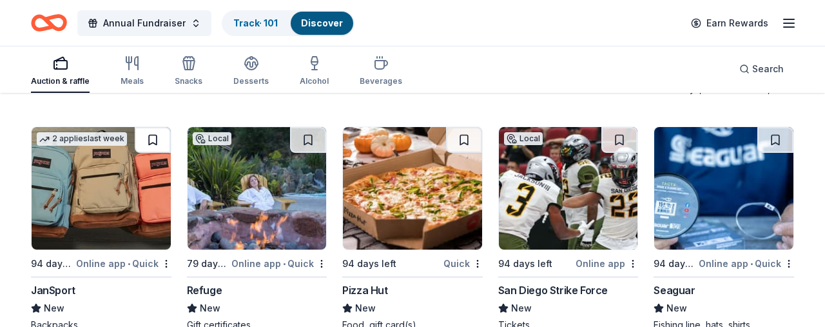
click at [152, 139] on button at bounding box center [153, 140] width 36 height 26
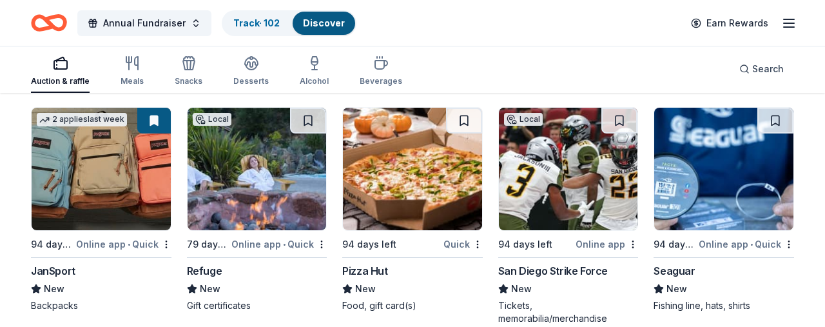
scroll to position [11571, 0]
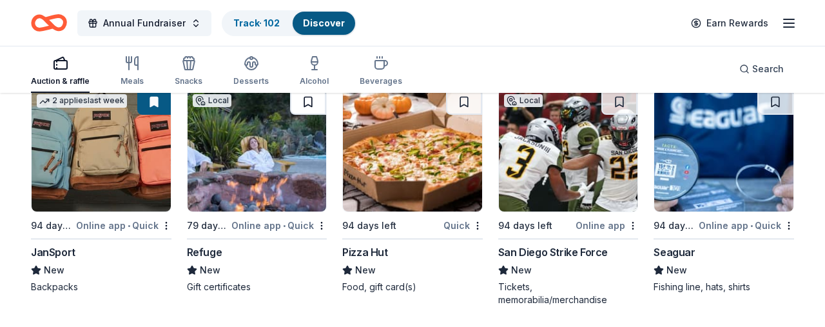
click at [308, 99] on button at bounding box center [308, 102] width 36 height 26
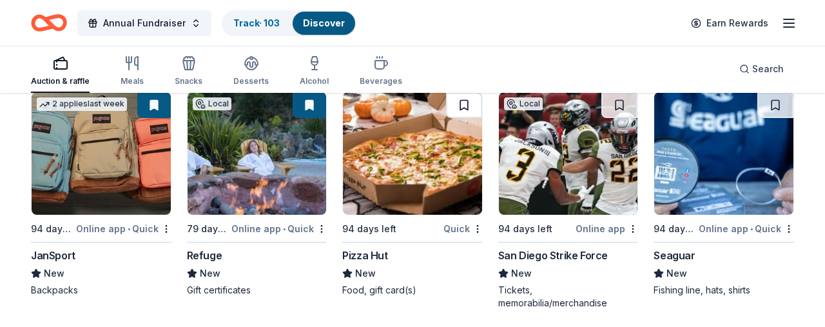
click at [464, 101] on button at bounding box center [464, 105] width 36 height 26
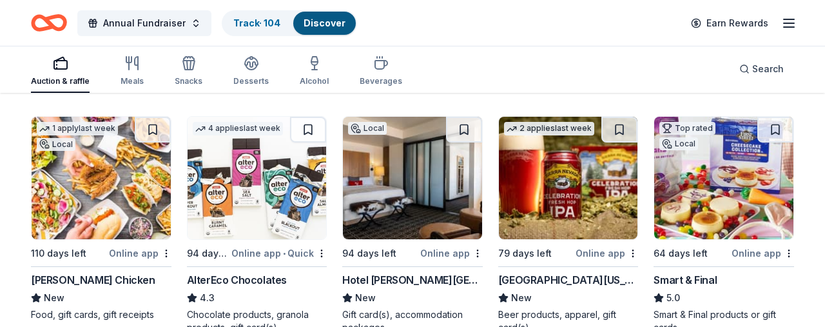
scroll to position [11795, 0]
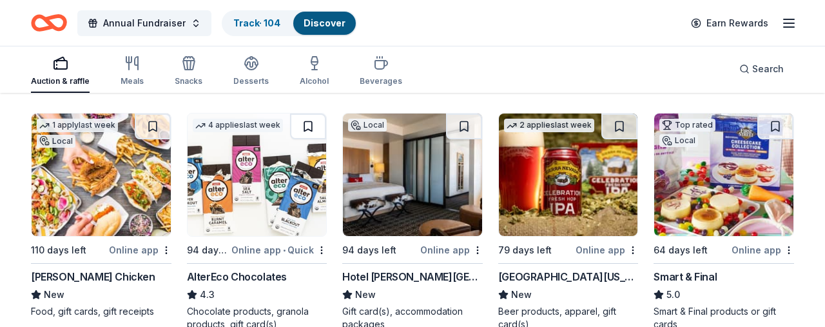
click at [306, 124] on button at bounding box center [308, 126] width 36 height 26
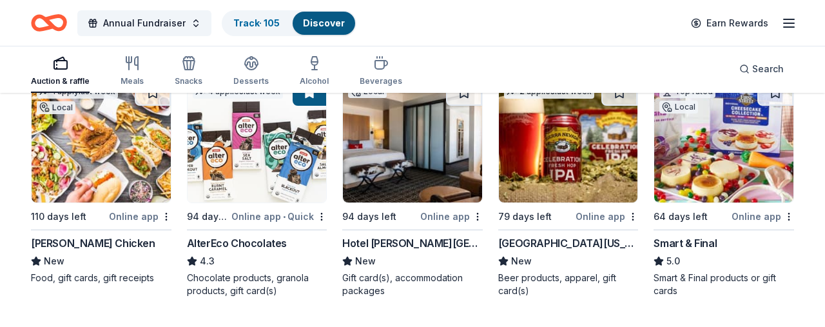
scroll to position [11823, 0]
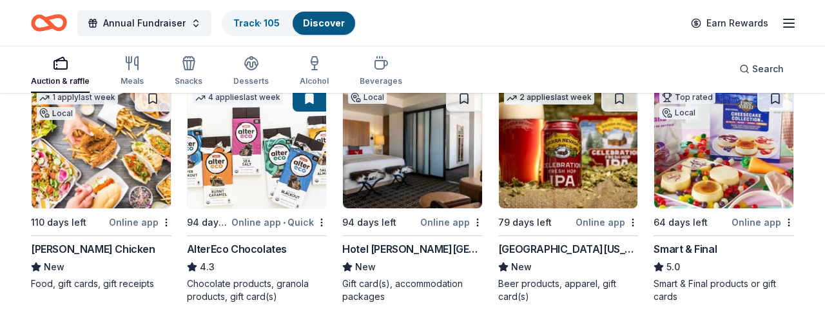
click at [617, 96] on button at bounding box center [620, 99] width 36 height 26
click at [776, 99] on button at bounding box center [776, 99] width 36 height 26
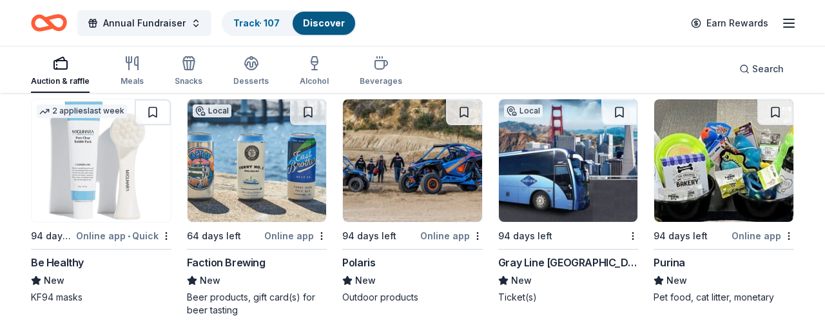
scroll to position [12071, 0]
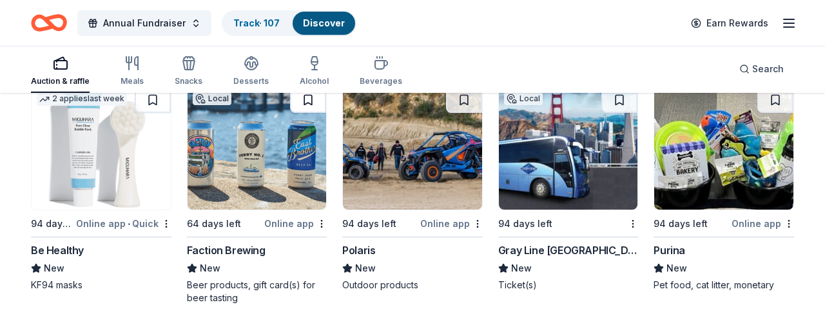
click at [309, 97] on button at bounding box center [308, 100] width 36 height 26
click at [620, 99] on button at bounding box center [620, 100] width 36 height 26
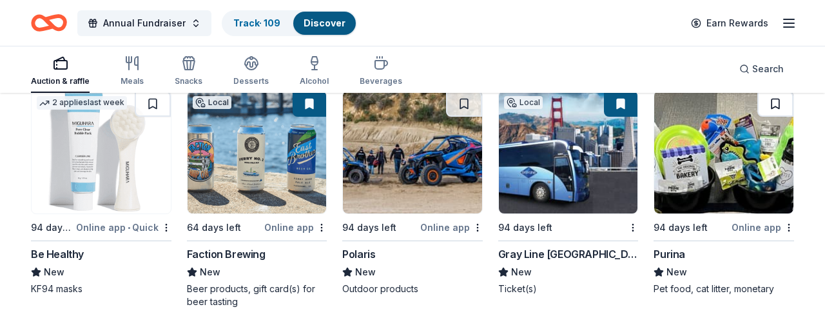
click at [779, 97] on button at bounding box center [776, 104] width 36 height 26
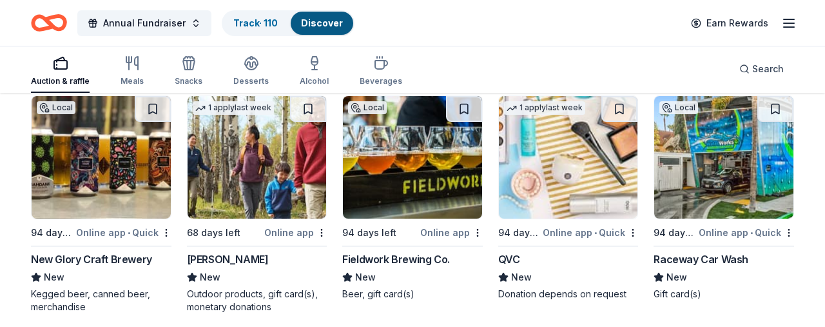
scroll to position [12298, 0]
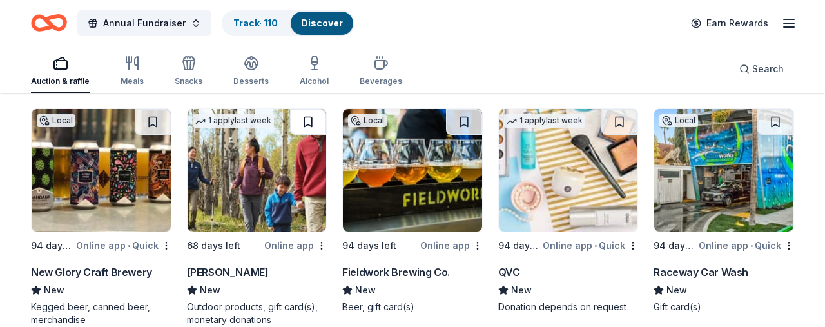
click at [305, 119] on button at bounding box center [308, 122] width 36 height 26
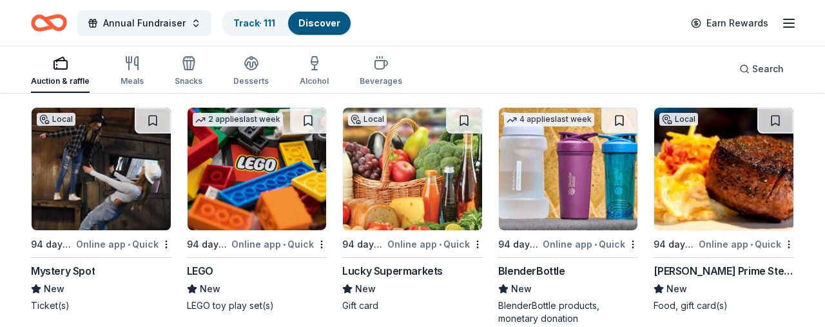
scroll to position [12807, 0]
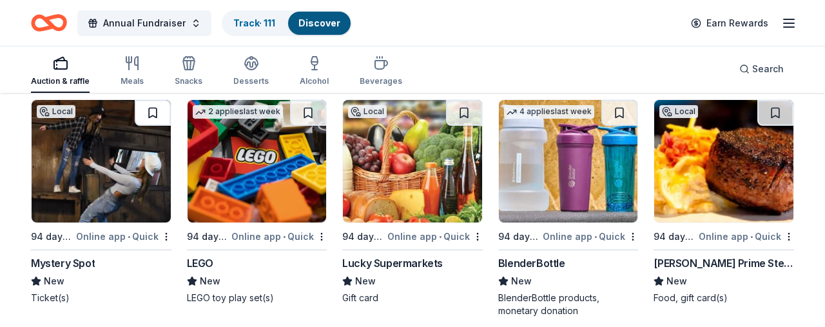
click at [152, 106] on button at bounding box center [153, 113] width 36 height 26
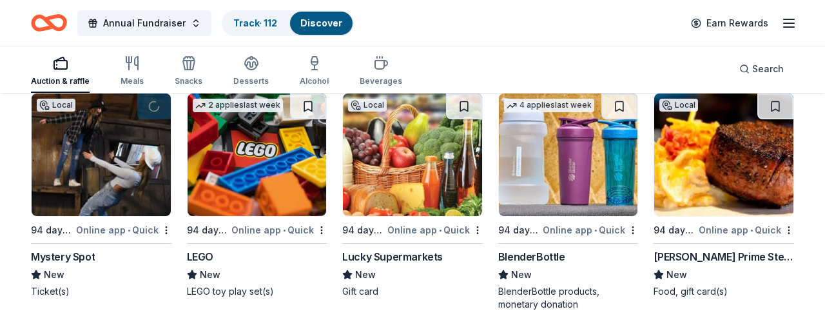
scroll to position [12814, 0]
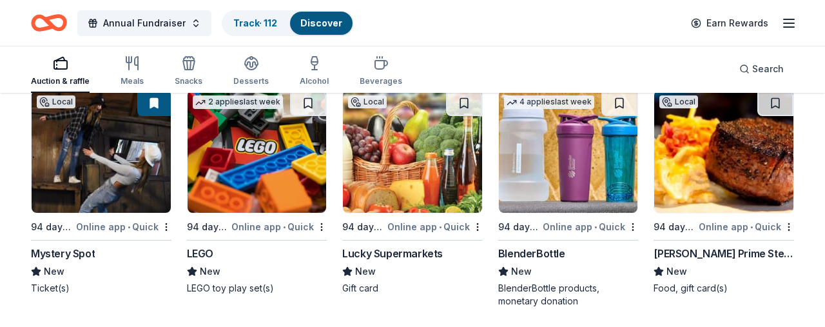
click at [306, 102] on button at bounding box center [308, 103] width 36 height 26
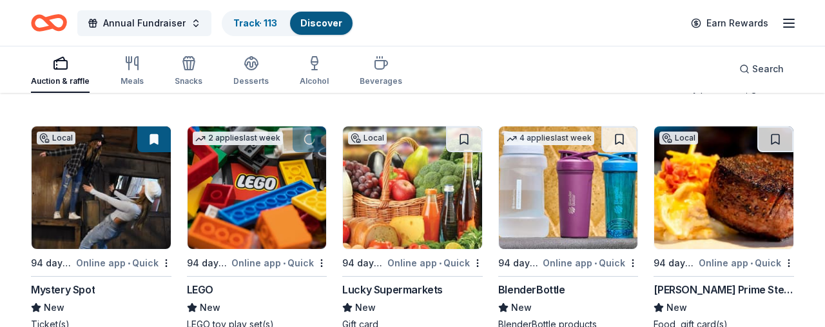
scroll to position [12766, 0]
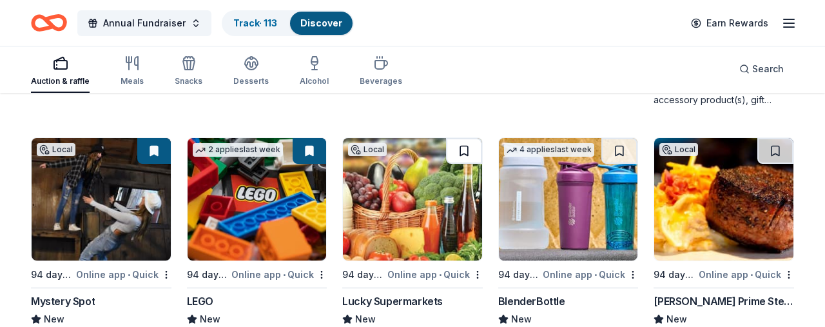
click at [465, 151] on button at bounding box center [464, 151] width 36 height 26
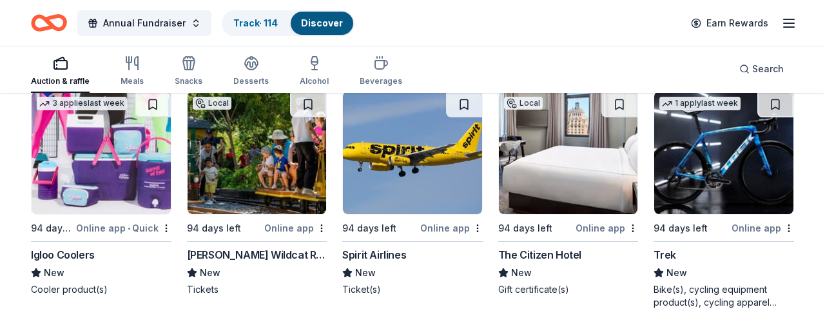
scroll to position [13059, 0]
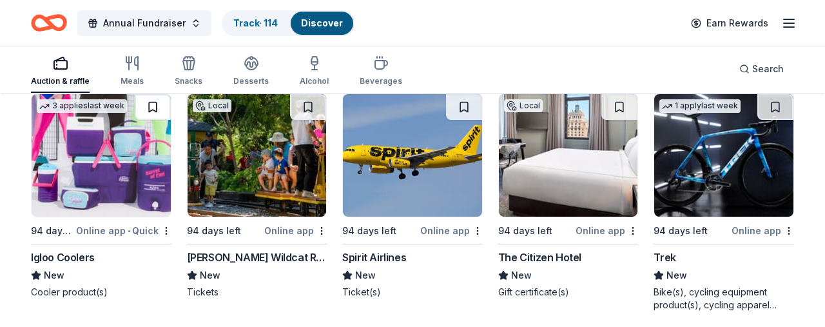
click at [152, 106] on button at bounding box center [153, 107] width 36 height 26
click at [462, 104] on button at bounding box center [464, 107] width 36 height 26
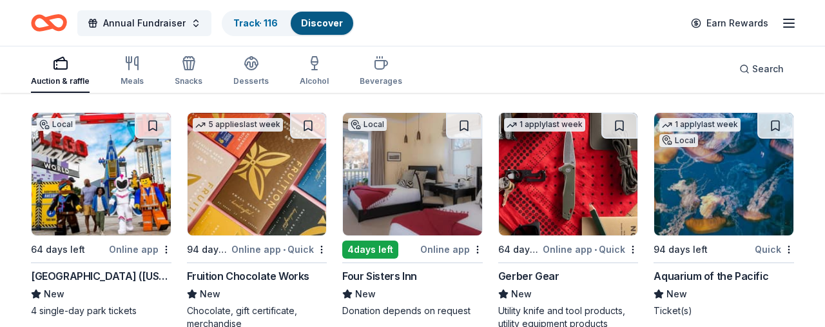
scroll to position [13290, 0]
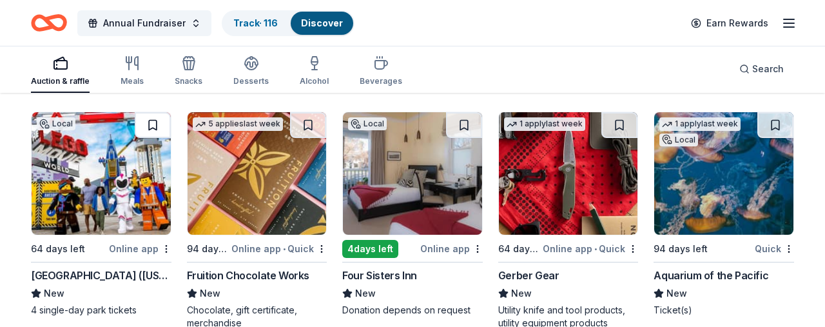
click at [153, 125] on button at bounding box center [153, 125] width 36 height 26
click at [306, 124] on button at bounding box center [308, 125] width 36 height 26
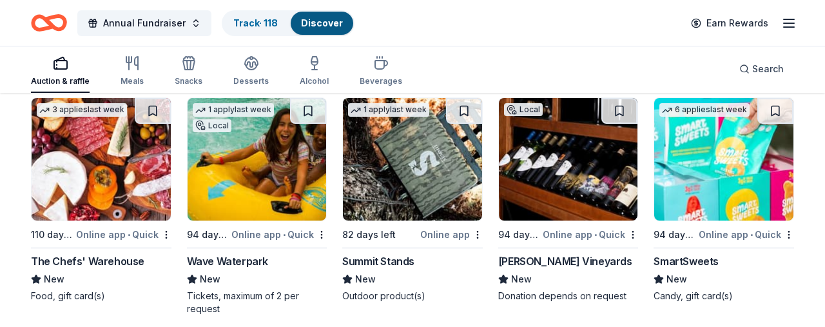
scroll to position [13554, 0]
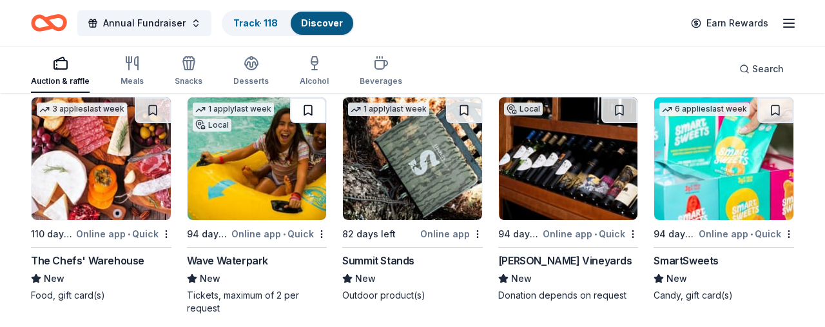
click at [309, 109] on button at bounding box center [308, 110] width 36 height 26
click at [620, 108] on button at bounding box center [620, 110] width 36 height 26
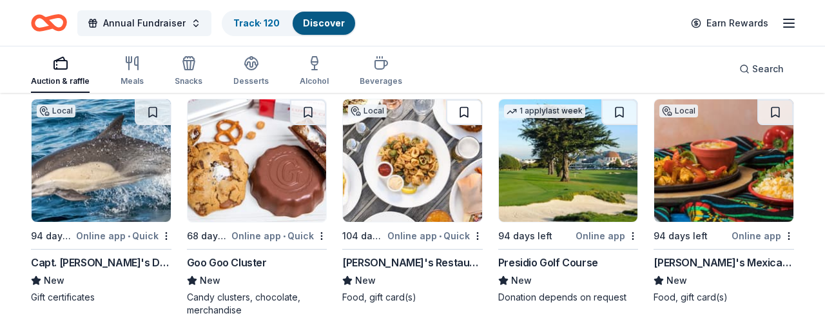
scroll to position [13795, 0]
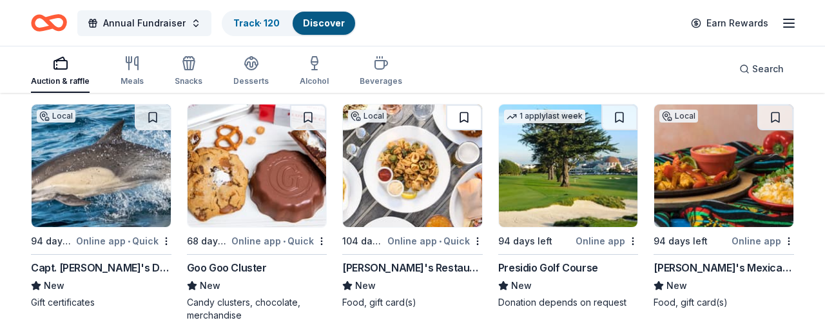
click at [464, 114] on button at bounding box center [464, 117] width 36 height 26
click at [619, 115] on button at bounding box center [620, 117] width 36 height 26
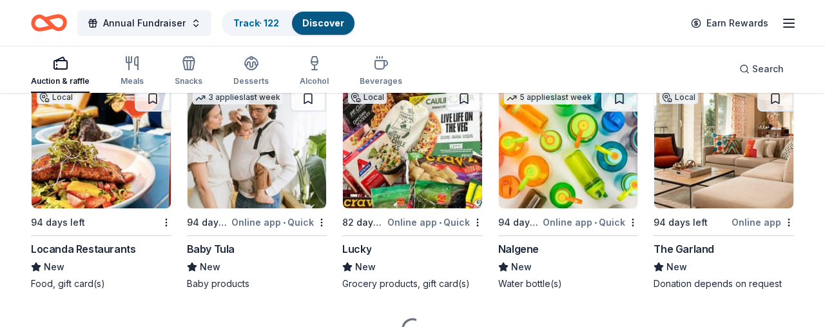
scroll to position [14312, 0]
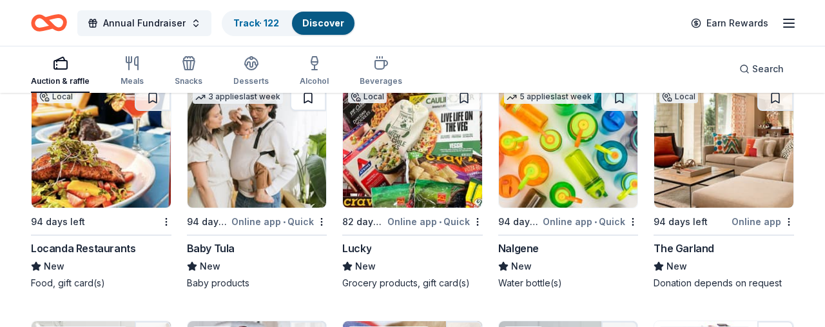
click at [307, 97] on button at bounding box center [308, 98] width 36 height 26
click at [465, 97] on button at bounding box center [464, 98] width 36 height 26
click at [620, 97] on button at bounding box center [620, 98] width 36 height 26
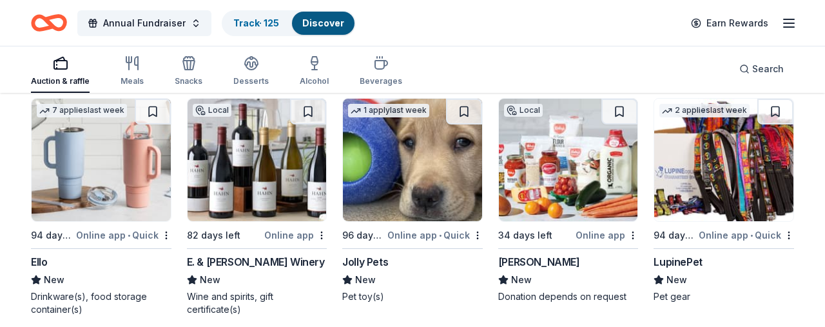
scroll to position [14535, 0]
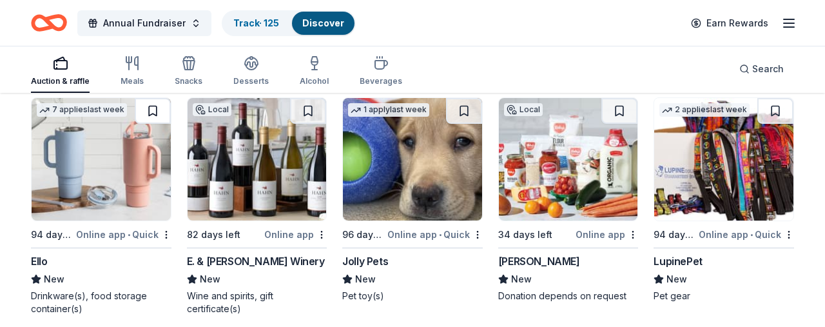
click at [151, 108] on button at bounding box center [153, 111] width 36 height 26
click at [775, 108] on button at bounding box center [776, 111] width 36 height 26
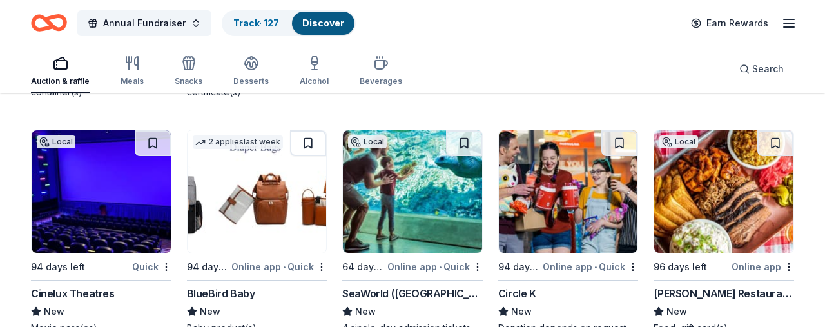
scroll to position [14775, 0]
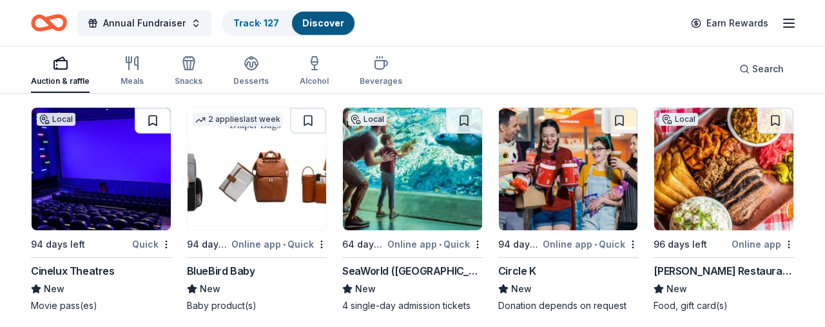
click at [153, 119] on button at bounding box center [153, 121] width 36 height 26
click at [309, 119] on button at bounding box center [308, 121] width 36 height 26
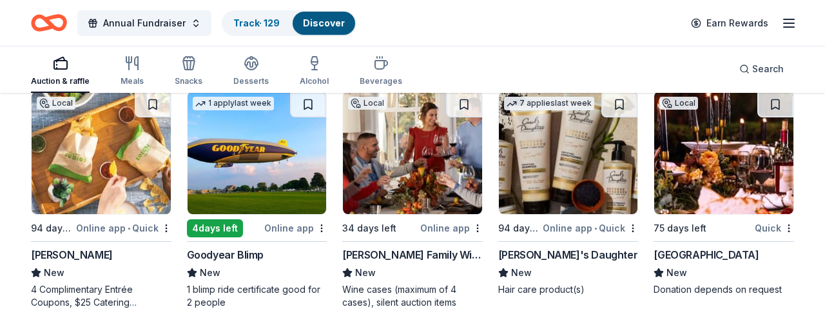
scroll to position [15272, 0]
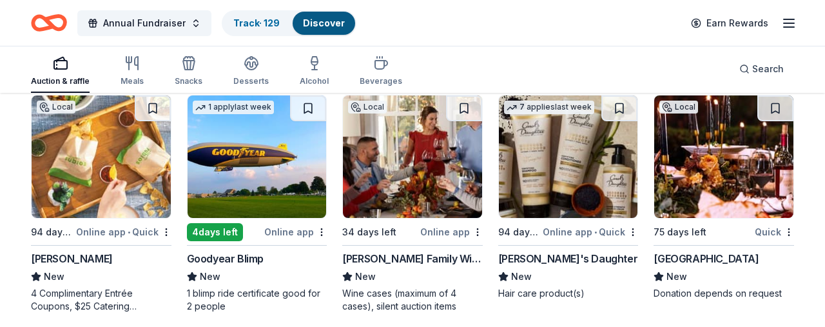
click at [308, 106] on button at bounding box center [308, 108] width 36 height 26
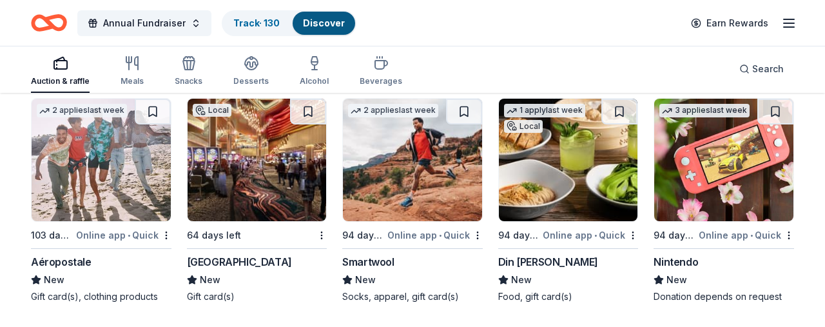
scroll to position [15515, 0]
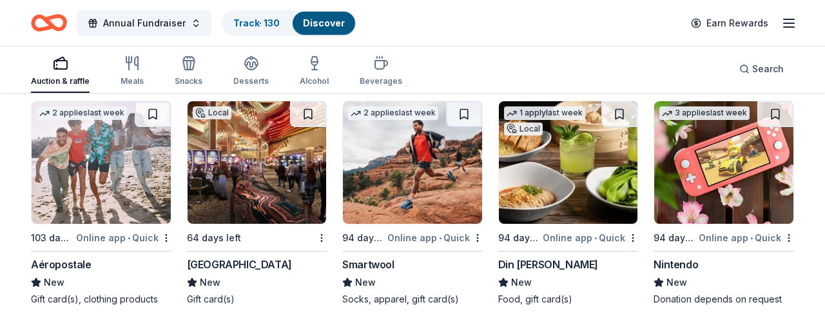
click at [464, 113] on button at bounding box center [464, 114] width 36 height 26
click at [618, 113] on button at bounding box center [620, 114] width 36 height 26
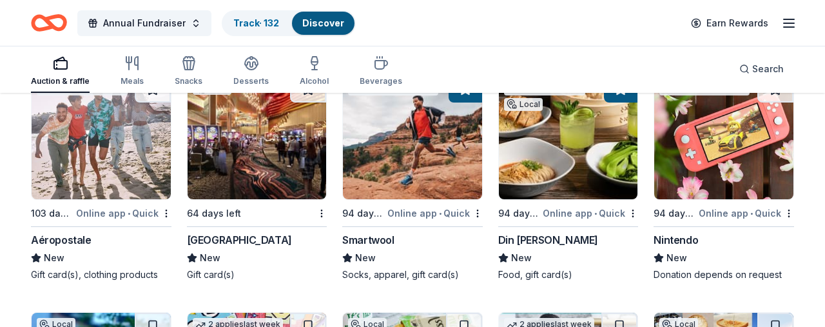
scroll to position [15531, 0]
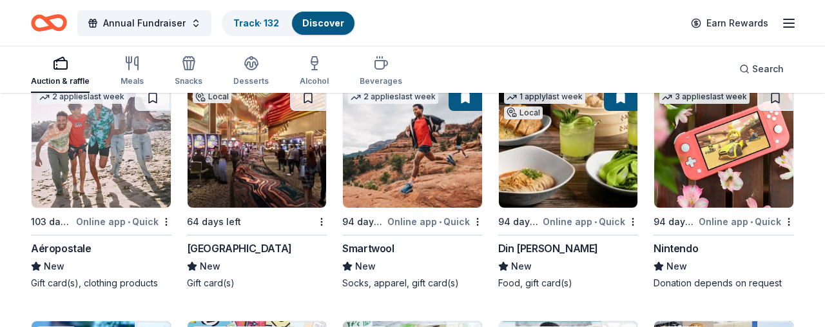
drag, startPoint x: 776, startPoint y: 97, endPoint x: 743, endPoint y: 122, distance: 41.0
click at [776, 97] on button at bounding box center [776, 98] width 36 height 26
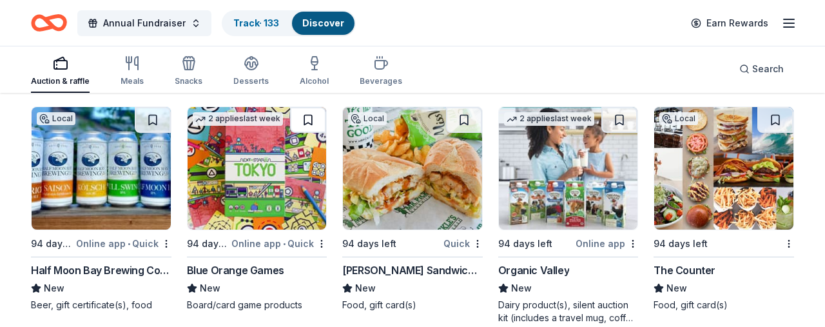
scroll to position [15749, 0]
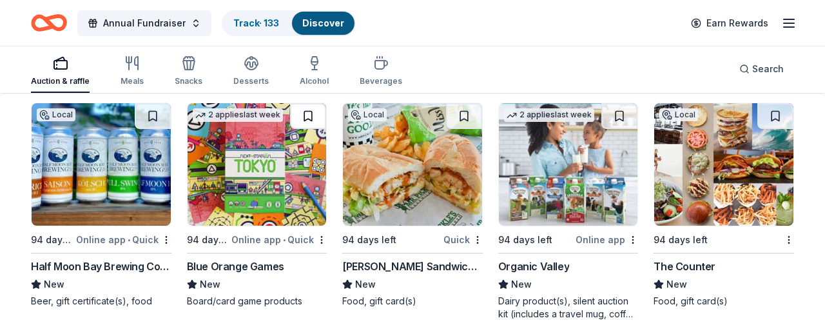
click at [308, 119] on button at bounding box center [308, 116] width 36 height 26
click at [462, 115] on button at bounding box center [464, 116] width 36 height 26
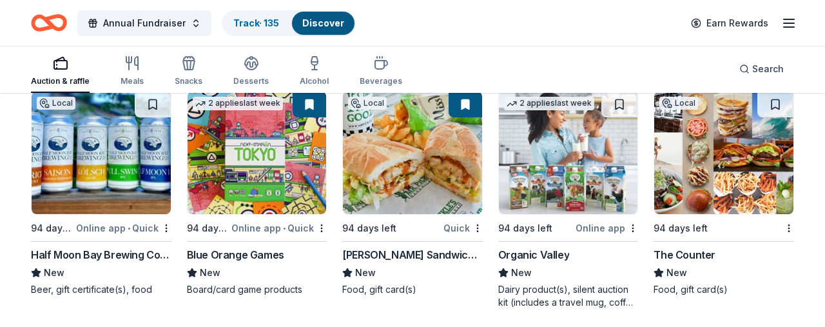
scroll to position [15755, 0]
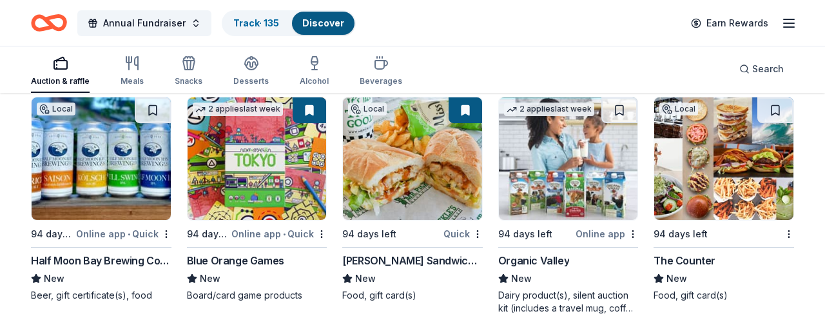
drag, startPoint x: 617, startPoint y: 108, endPoint x: 620, endPoint y: 117, distance: 10.0
click at [617, 108] on button at bounding box center [620, 110] width 36 height 26
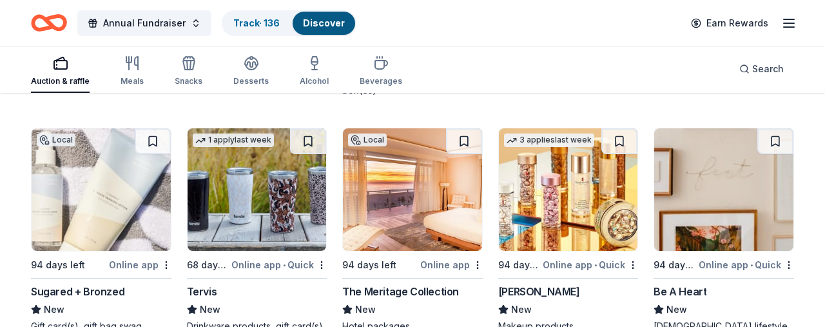
scroll to position [16262, 0]
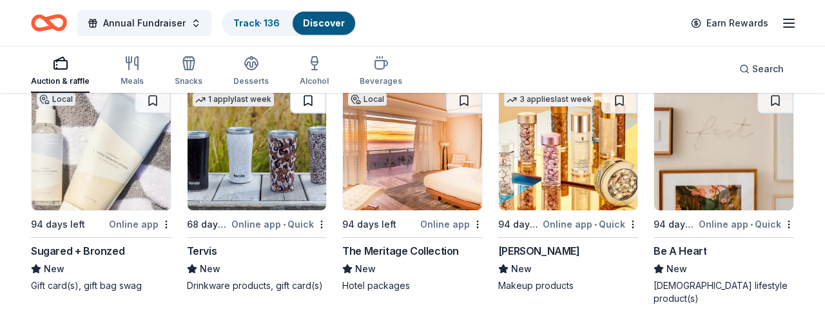
click at [307, 98] on button at bounding box center [308, 101] width 36 height 26
click at [777, 99] on button at bounding box center [776, 101] width 36 height 26
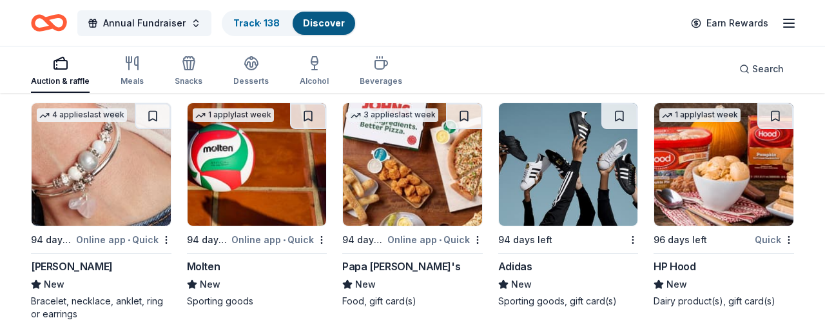
scroll to position [16497, 0]
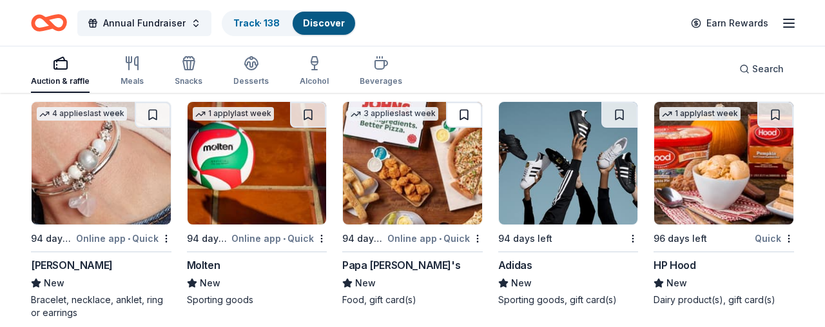
click at [464, 102] on button at bounding box center [464, 115] width 36 height 26
click at [620, 102] on button at bounding box center [620, 115] width 36 height 26
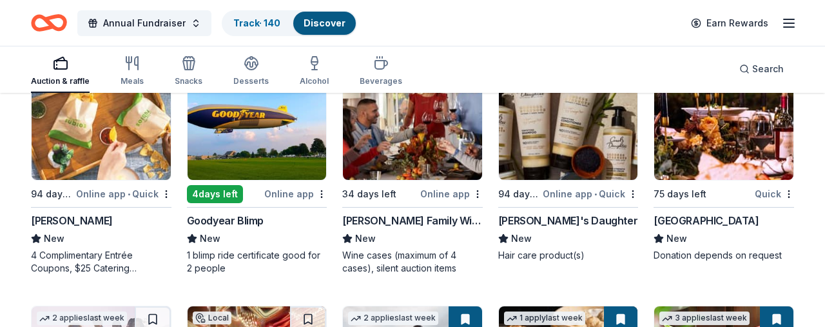
scroll to position [15309, 0]
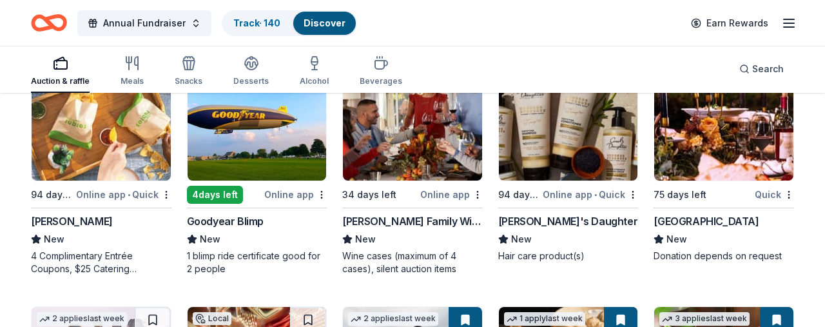
click at [284, 151] on img at bounding box center [257, 119] width 139 height 122
click at [745, 68] on div "Search" at bounding box center [762, 68] width 44 height 15
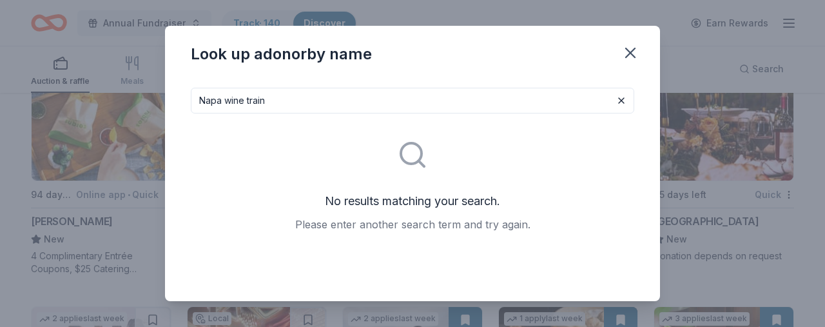
drag, startPoint x: 224, startPoint y: 101, endPoint x: 248, endPoint y: 119, distance: 29.0
click at [224, 101] on input "Napa wine train" at bounding box center [413, 101] width 444 height 26
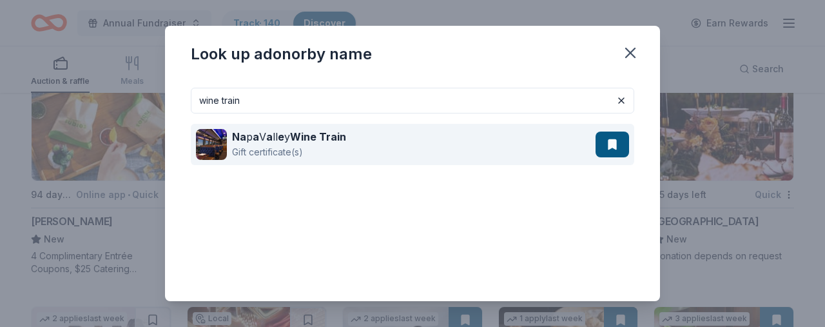
type input "wine train"
click at [211, 143] on img at bounding box center [211, 144] width 31 height 31
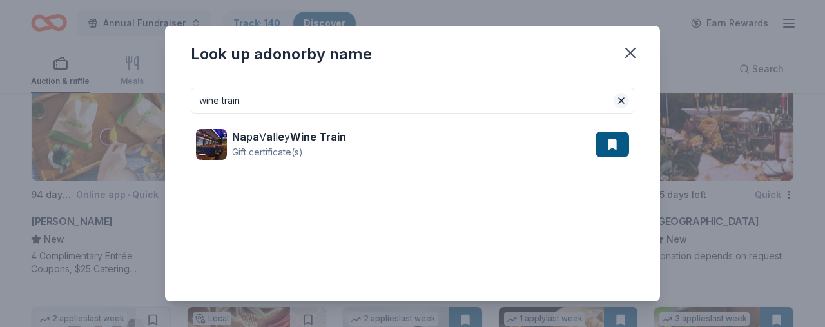
click at [622, 101] on button at bounding box center [621, 100] width 15 height 15
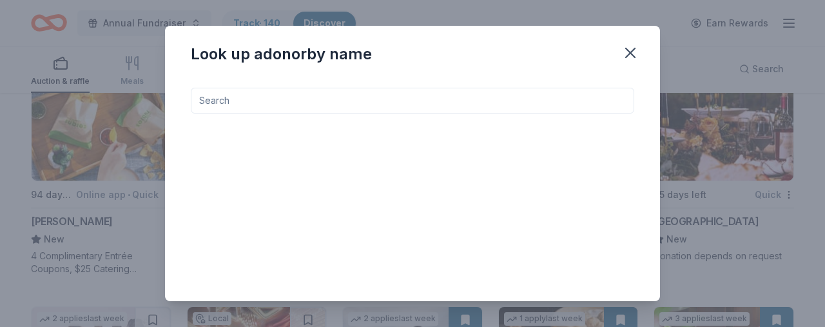
click at [243, 106] on input at bounding box center [413, 101] width 444 height 26
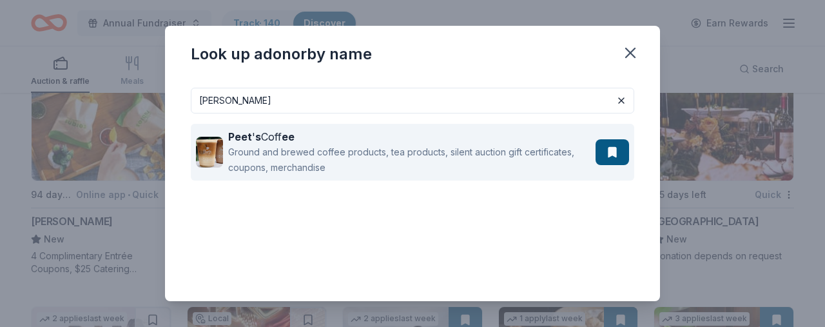
type input "Peets"
click at [257, 159] on div "Ground and brewed coffee products, tea products, silent auction gift certificat…" at bounding box center [409, 159] width 362 height 31
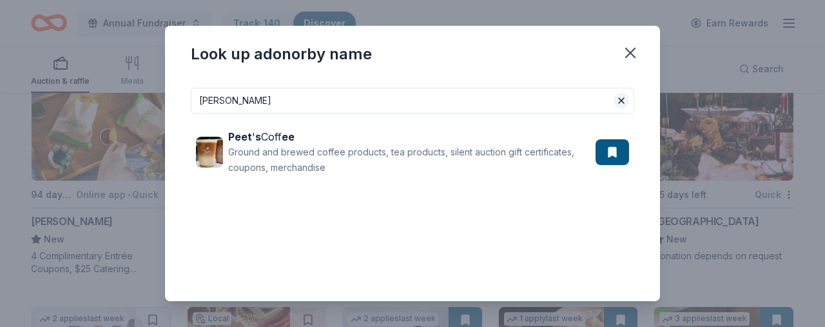
click at [622, 101] on button at bounding box center [621, 100] width 15 height 15
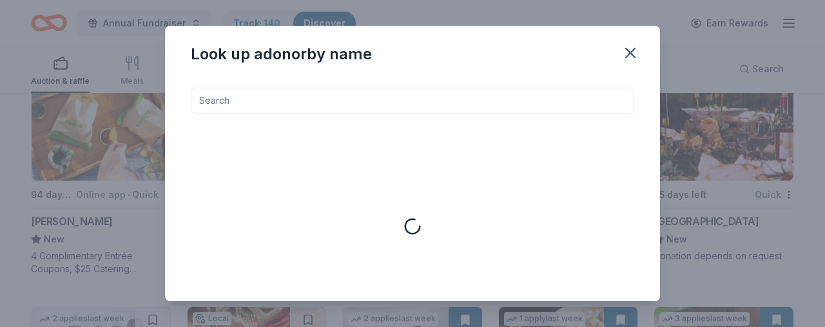
click at [270, 104] on input at bounding box center [413, 101] width 444 height 26
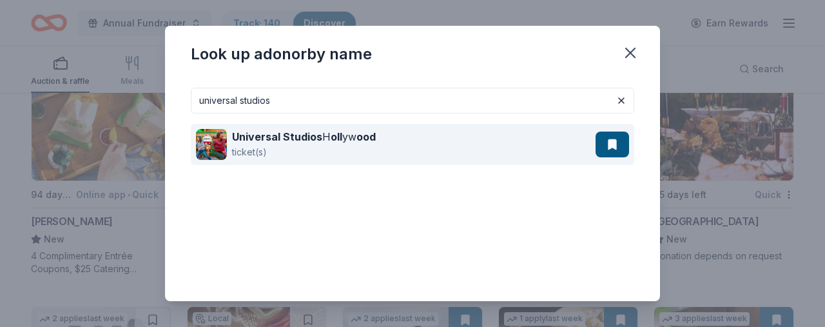
click at [254, 144] on div "Universal Studios H oll yw ood" at bounding box center [304, 136] width 144 height 15
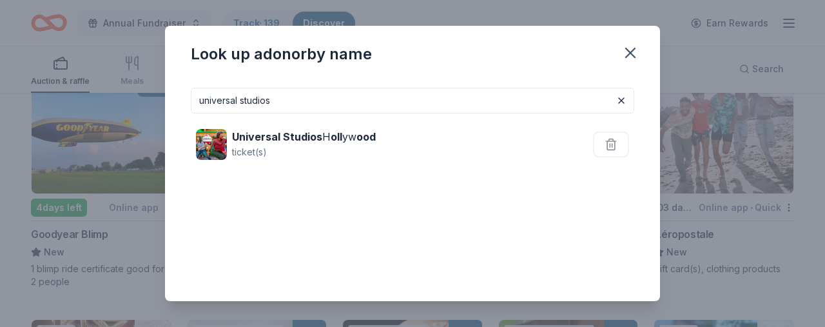
scroll to position [15086, 0]
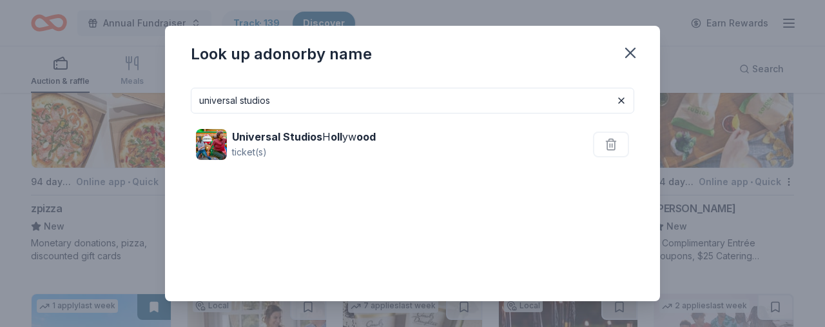
drag, startPoint x: 285, startPoint y: 101, endPoint x: 146, endPoint y: 96, distance: 138.7
click at [148, 96] on div "Look up a donor by name universal studios Universal Studios H oll yw ood ticket…" at bounding box center [412, 163] width 825 height 327
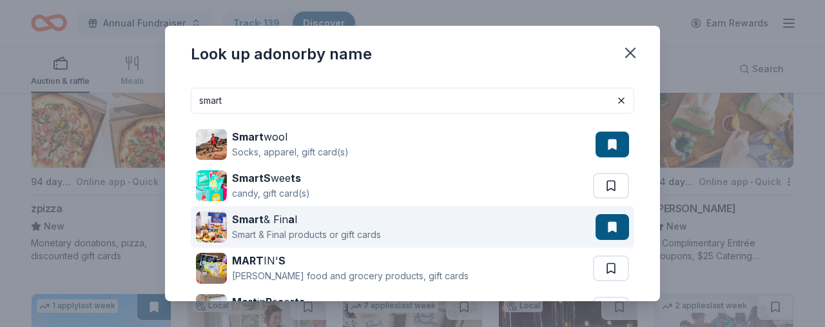
click at [224, 226] on img at bounding box center [211, 226] width 31 height 31
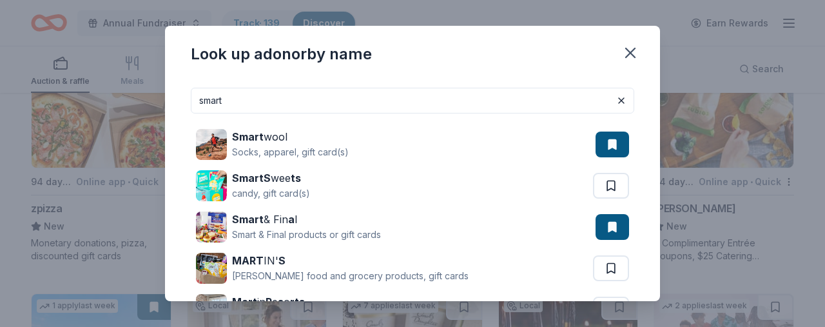
click at [267, 102] on input "smart" at bounding box center [413, 101] width 444 height 26
type input "s"
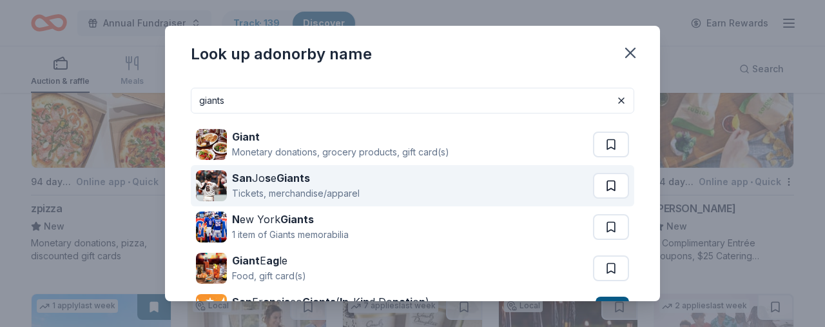
type input "giants"
click at [611, 185] on button at bounding box center [611, 186] width 36 height 26
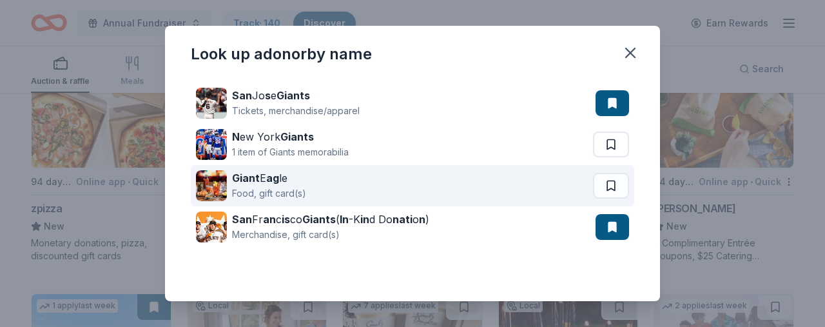
scroll to position [95, 0]
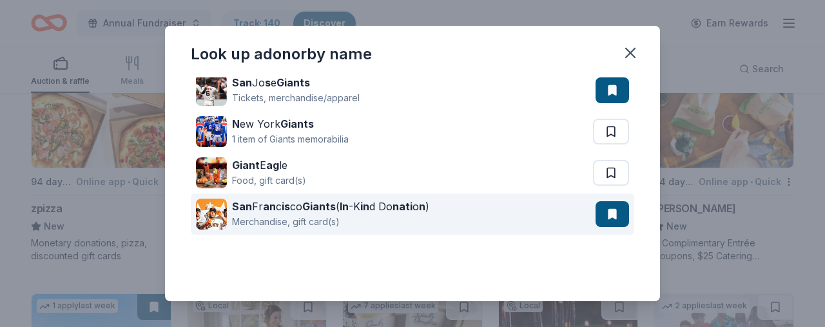
click at [270, 217] on div "Merchandise, gift card(s)" at bounding box center [330, 221] width 197 height 15
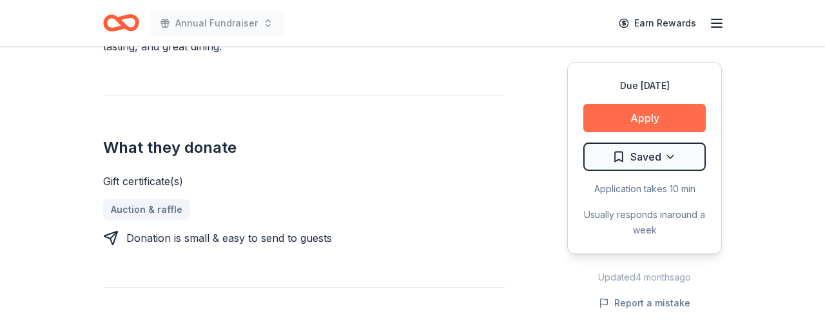
scroll to position [455, 0]
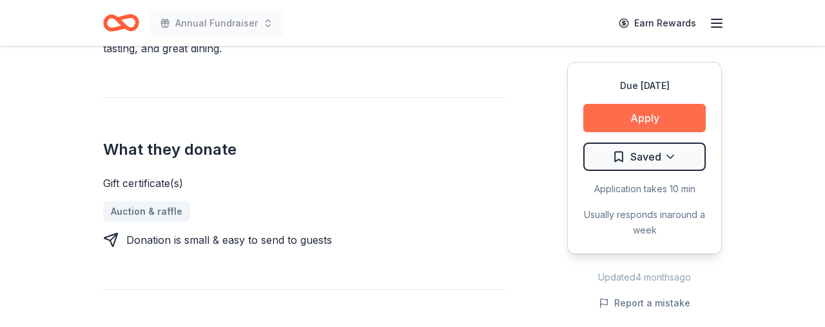
click at [656, 117] on button "Apply" at bounding box center [644, 118] width 122 height 28
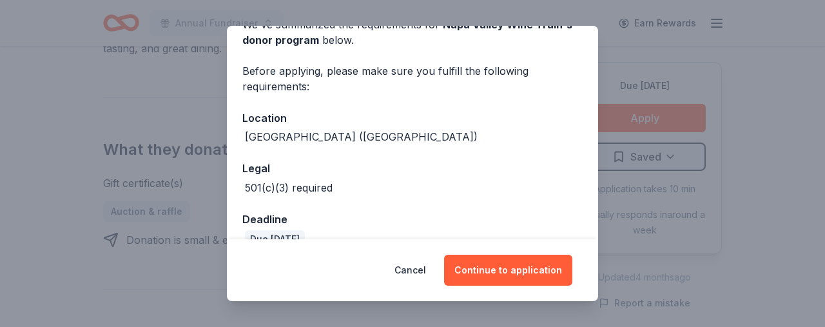
scroll to position [95, 0]
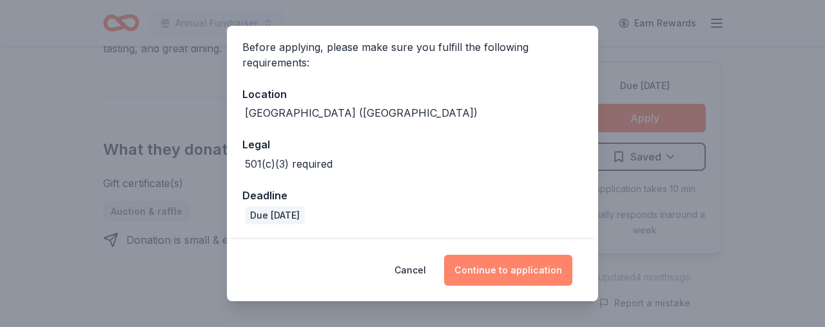
click at [519, 264] on button "Continue to application" at bounding box center [508, 270] width 128 height 31
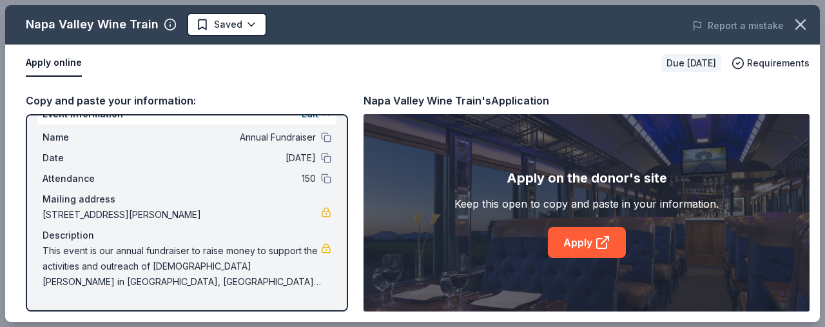
scroll to position [0, 0]
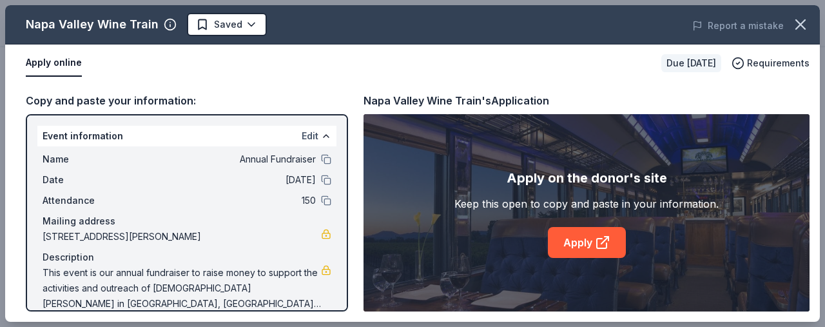
click at [313, 137] on button "Edit" at bounding box center [310, 135] width 17 height 15
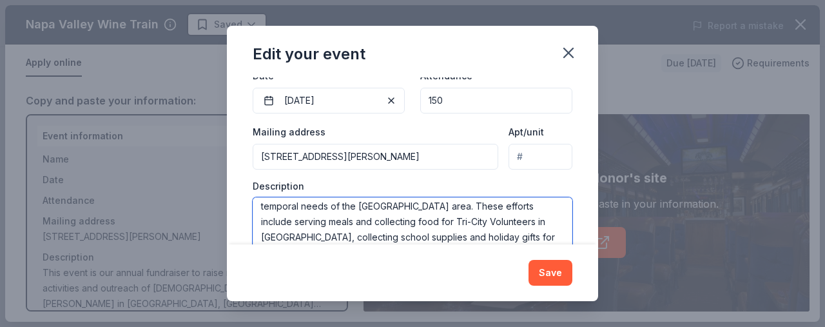
scroll to position [108, 0]
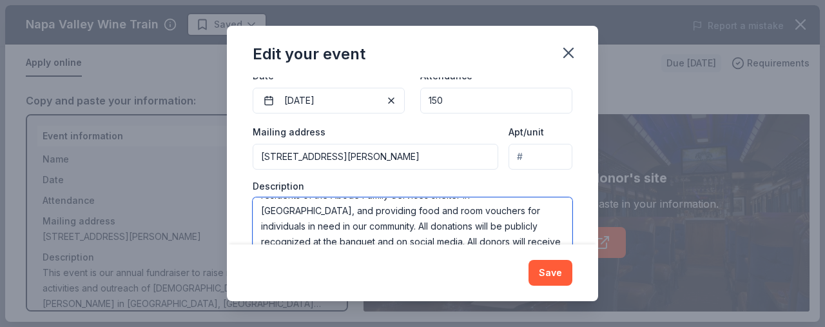
drag, startPoint x: 261, startPoint y: 181, endPoint x: 443, endPoint y: 237, distance: 190.3
click at [443, 237] on textarea "This event is our annual fundraiser to raise money to support the activities an…" at bounding box center [413, 226] width 320 height 58
click at [544, 269] on button "Save" at bounding box center [551, 273] width 44 height 26
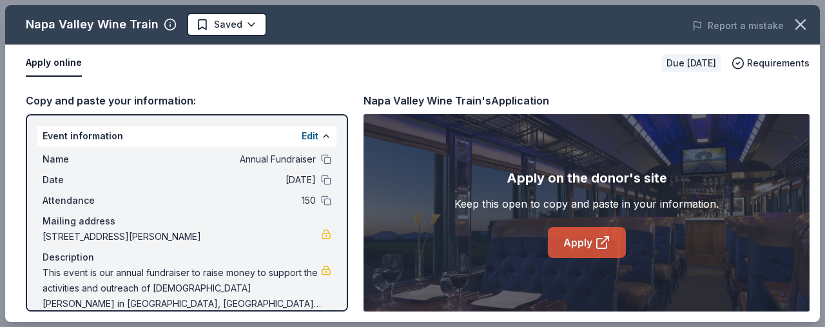
click at [608, 244] on icon at bounding box center [602, 242] width 15 height 15
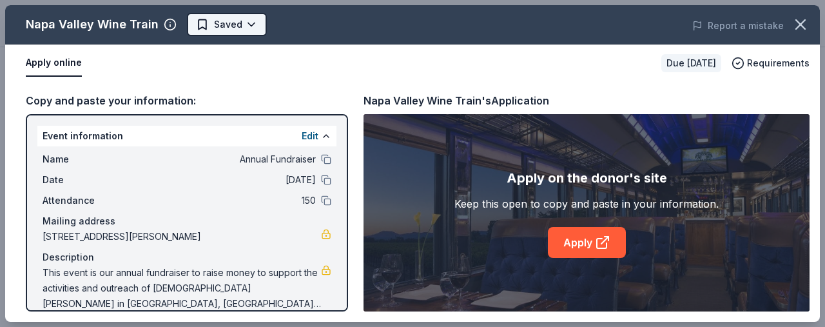
scroll to position [0, 0]
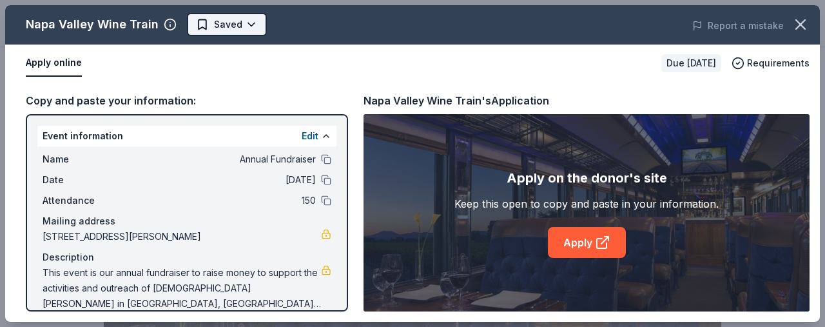
click at [248, 22] on body "Annual Fundraiser Earn Rewards Due in 34 days Share Napa Valley Wine Train New …" at bounding box center [412, 163] width 825 height 327
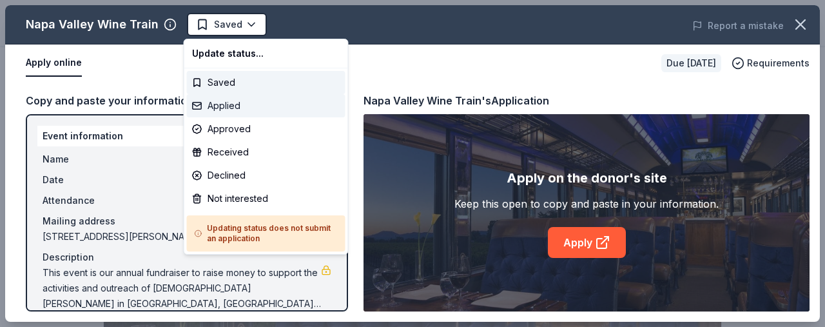
click at [236, 108] on div "Applied" at bounding box center [266, 105] width 159 height 23
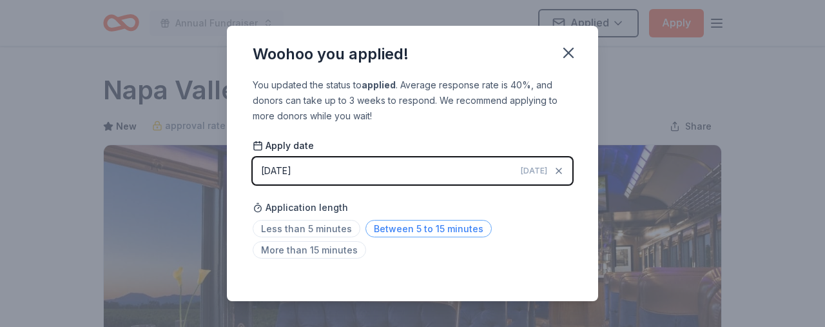
click at [397, 231] on span "Between 5 to 15 minutes" at bounding box center [429, 228] width 126 height 17
click at [571, 50] on icon "button" at bounding box center [568, 52] width 9 height 9
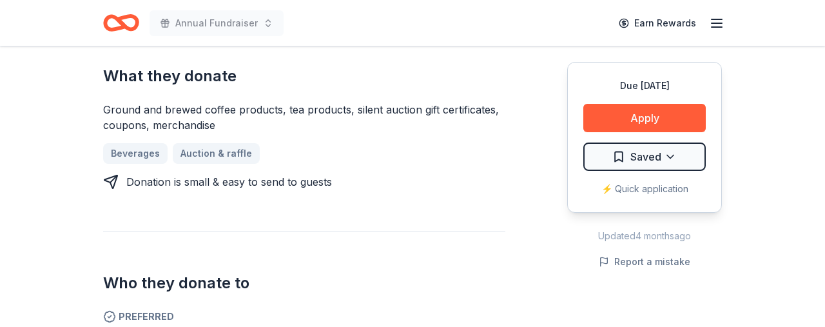
scroll to position [551, 0]
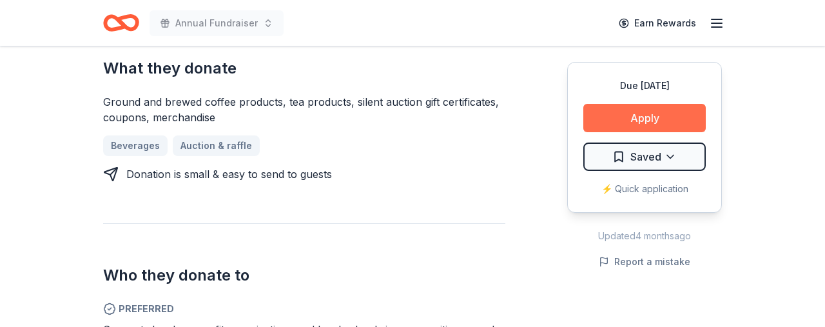
click at [620, 119] on button "Apply" at bounding box center [644, 118] width 122 height 28
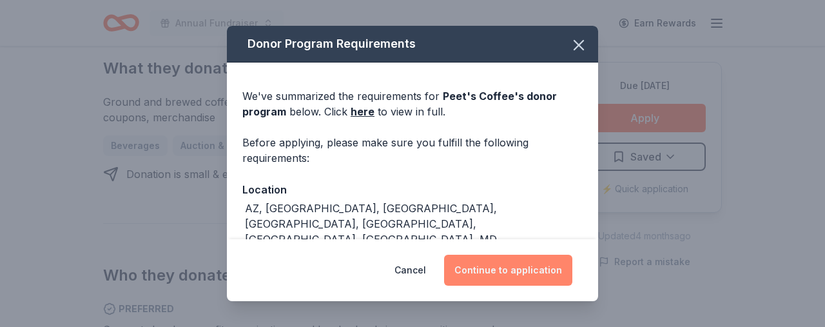
click at [516, 271] on button "Continue to application" at bounding box center [508, 270] width 128 height 31
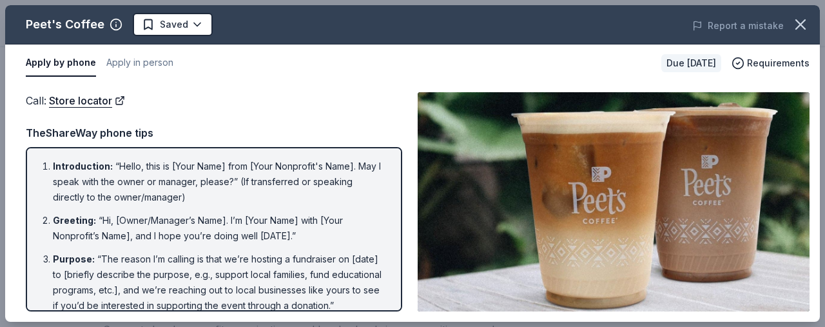
drag, startPoint x: 364, startPoint y: 28, endPoint x: 451, endPoint y: 35, distance: 88.0
click at [451, 35] on div "Peet's Coffee Saved" at bounding box center [249, 24] width 489 height 23
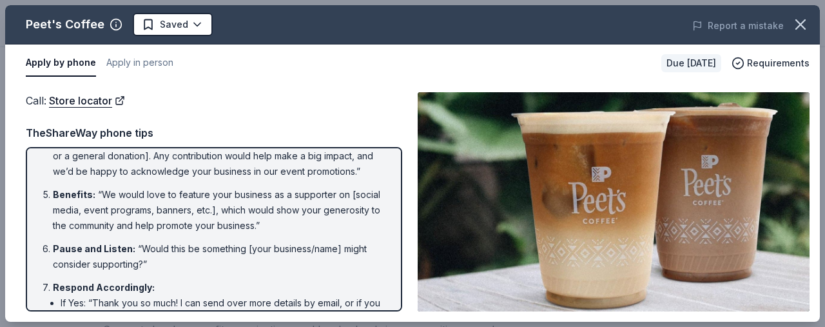
scroll to position [0, 0]
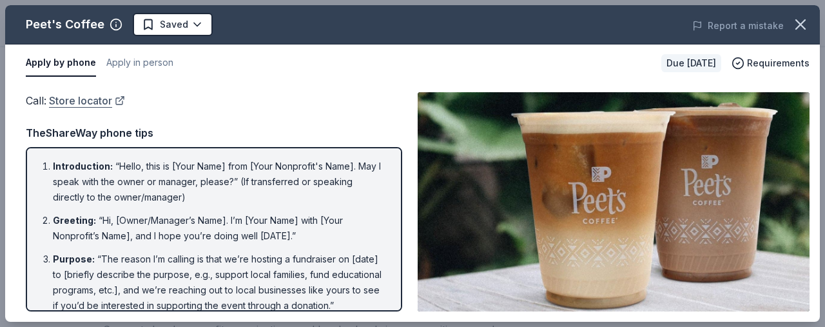
click at [81, 101] on link "Store locator" at bounding box center [87, 100] width 76 height 17
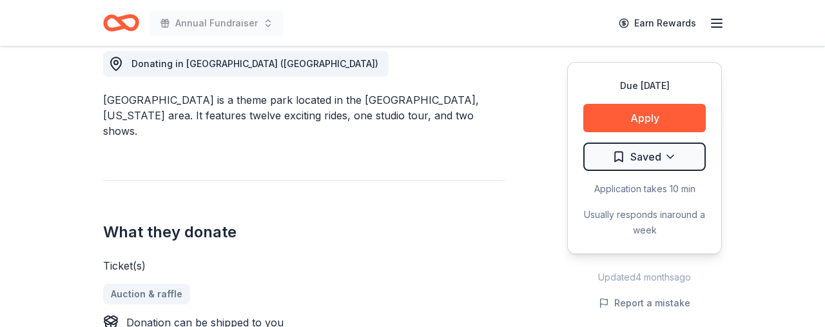
scroll to position [374, 0]
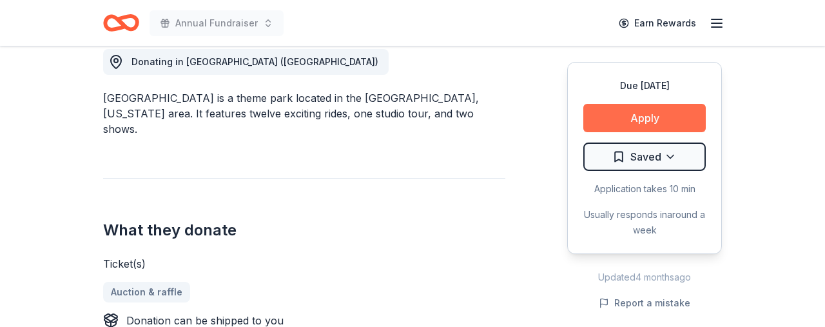
click at [653, 119] on button "Apply" at bounding box center [644, 118] width 122 height 28
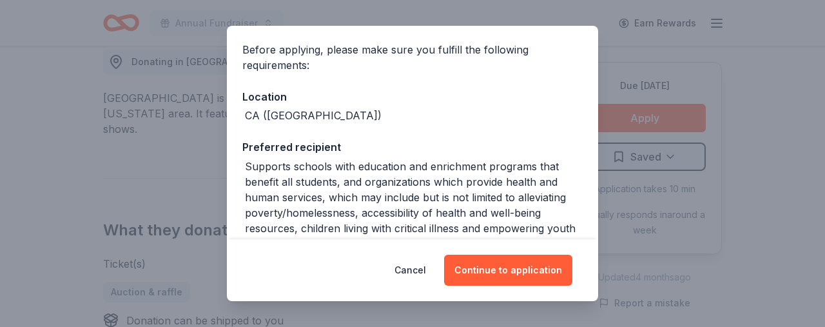
scroll to position [110, 0]
click at [416, 272] on button "Cancel" at bounding box center [411, 270] width 32 height 31
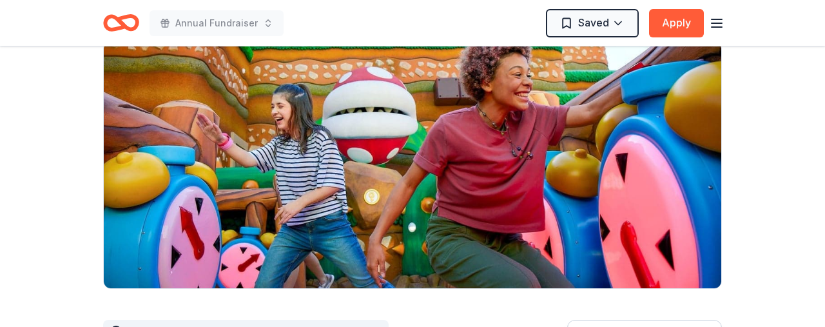
scroll to position [103, 0]
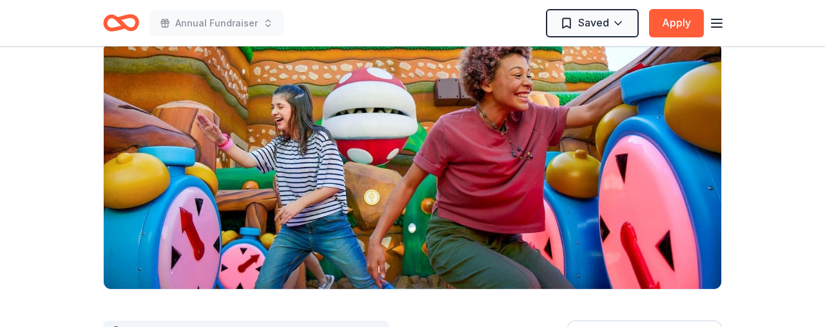
click at [618, 20] on html "Annual Fundraiser Saved Apply Due in 64 days Share Universal Studios Hollywood …" at bounding box center [412, 60] width 825 height 327
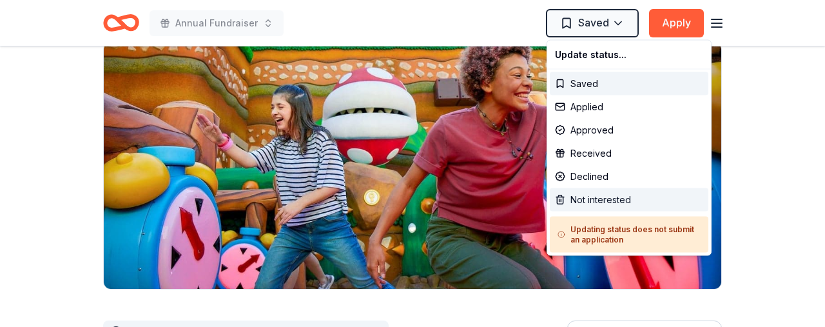
click at [614, 198] on div "Not interested" at bounding box center [629, 199] width 159 height 23
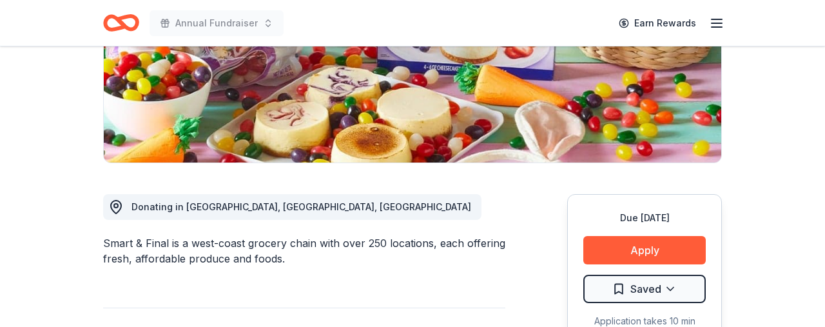
scroll to position [231, 0]
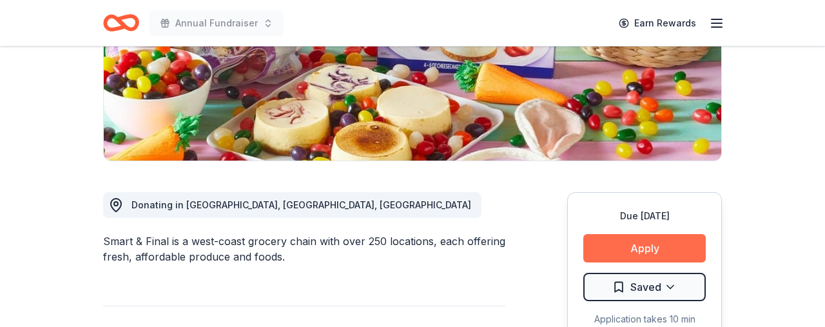
click at [647, 249] on button "Apply" at bounding box center [644, 248] width 122 height 28
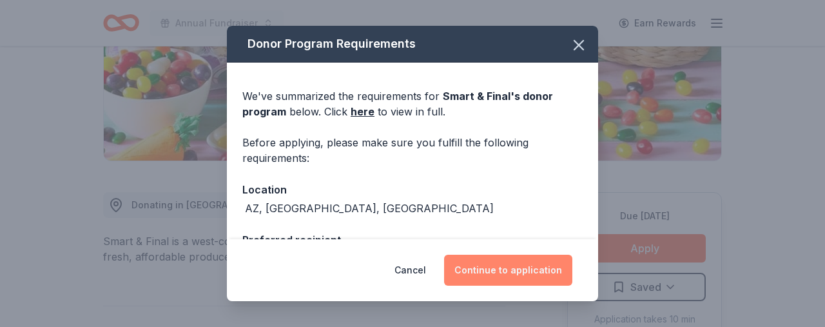
click at [527, 269] on button "Continue to application" at bounding box center [508, 270] width 128 height 31
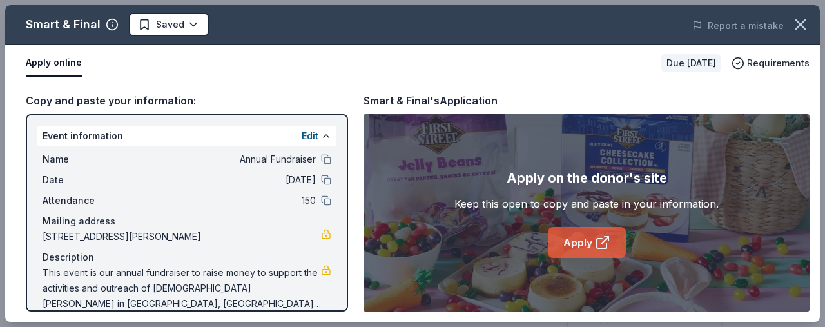
click at [586, 241] on link "Apply" at bounding box center [587, 242] width 78 height 31
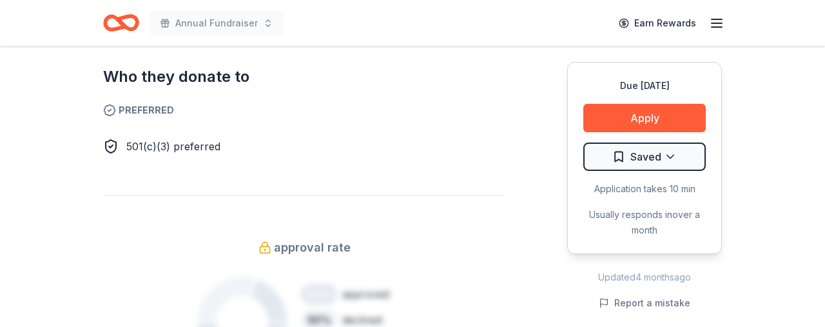
scroll to position [776, 0]
